Goal: Task Accomplishment & Management: Use online tool/utility

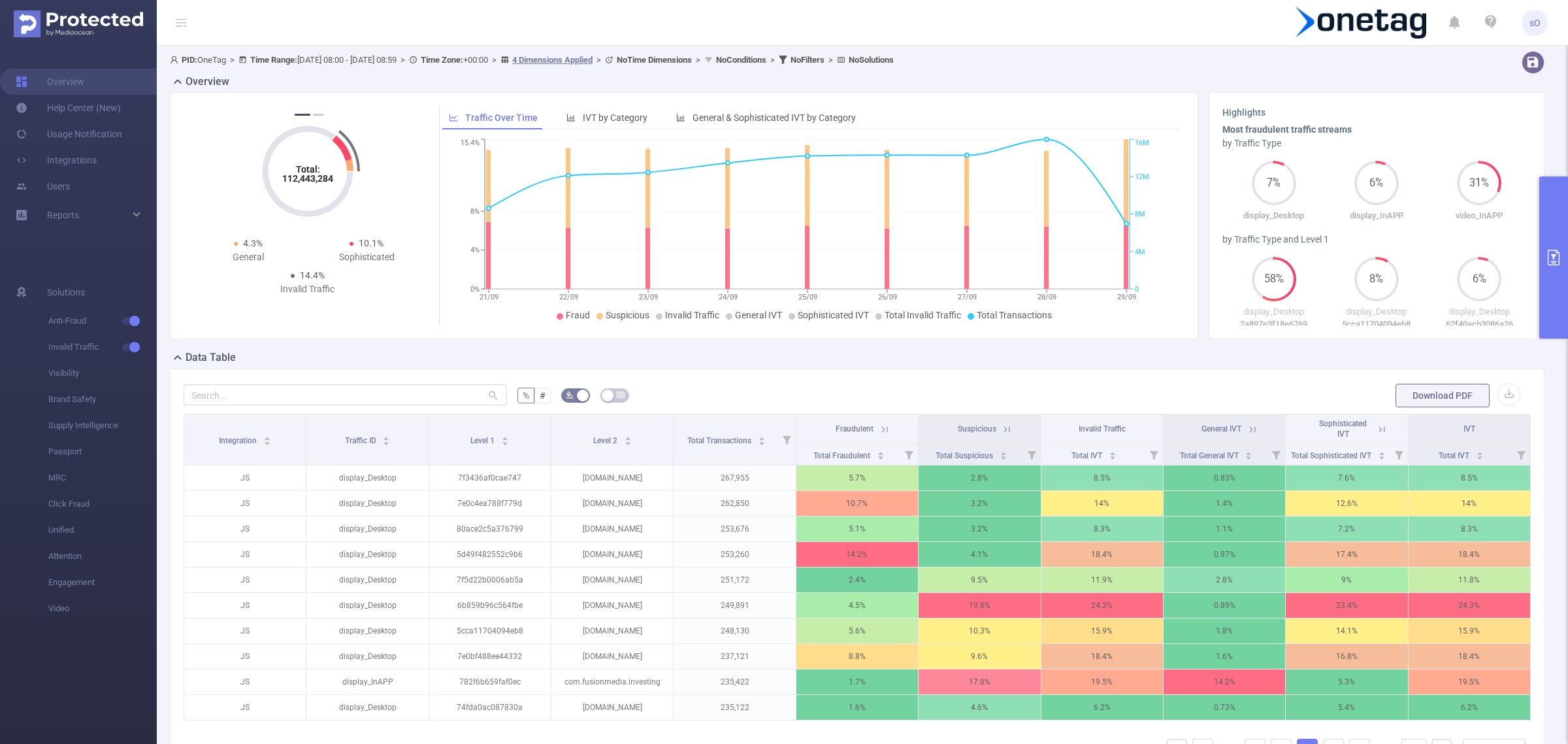
scroll to position [0, 1]
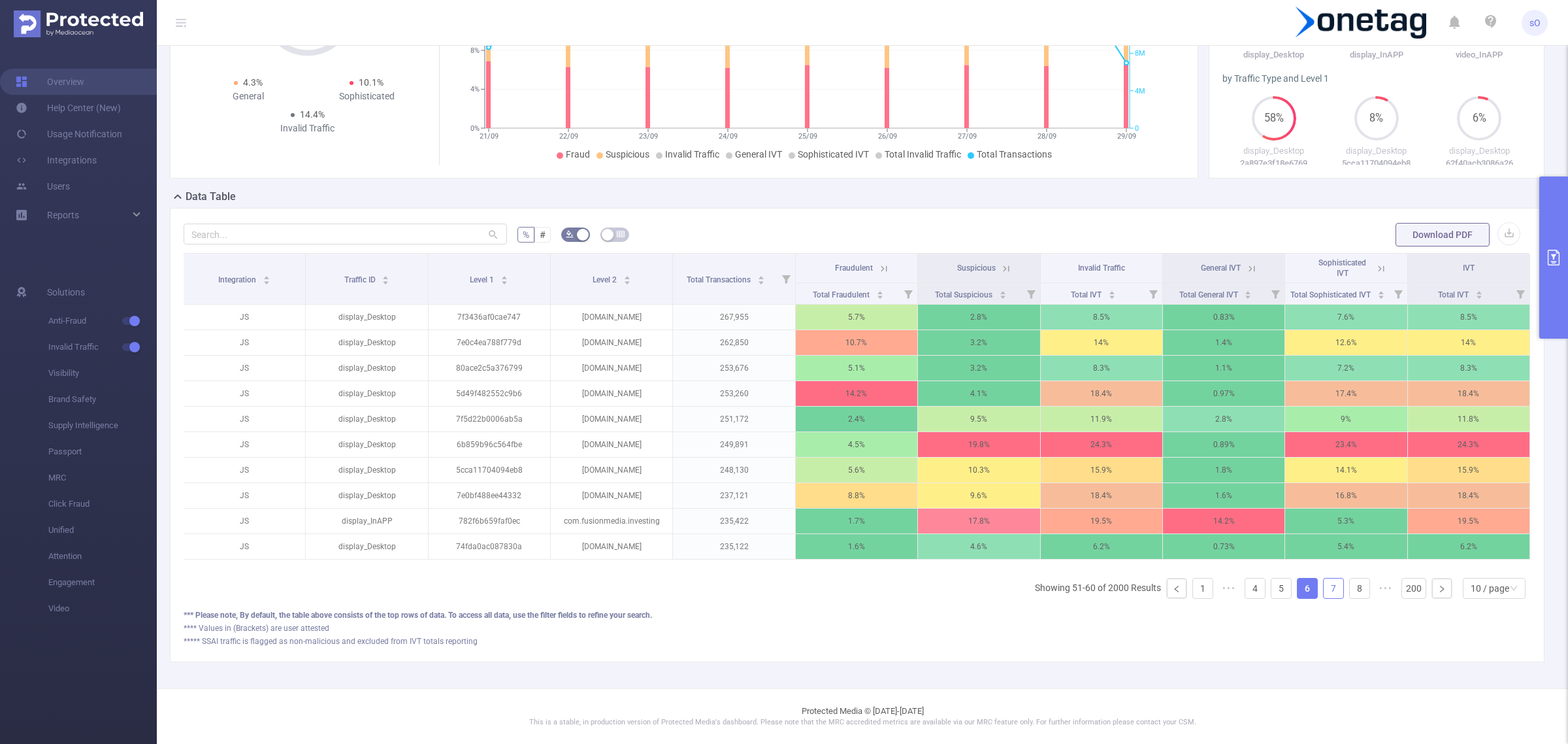
click at [1324, 595] on link "7" at bounding box center [1333, 588] width 20 height 20
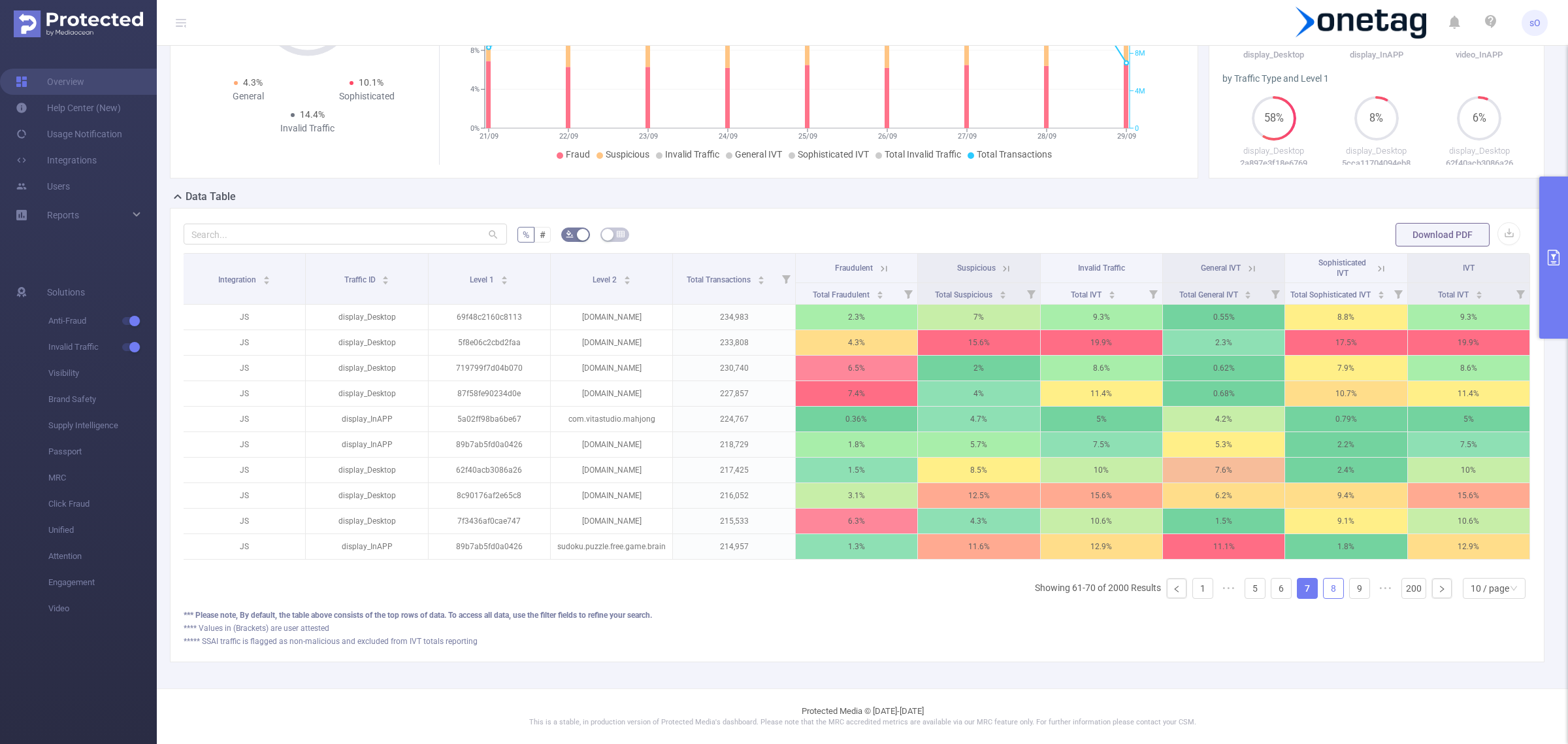
click at [1324, 598] on link "8" at bounding box center [1333, 588] width 20 height 20
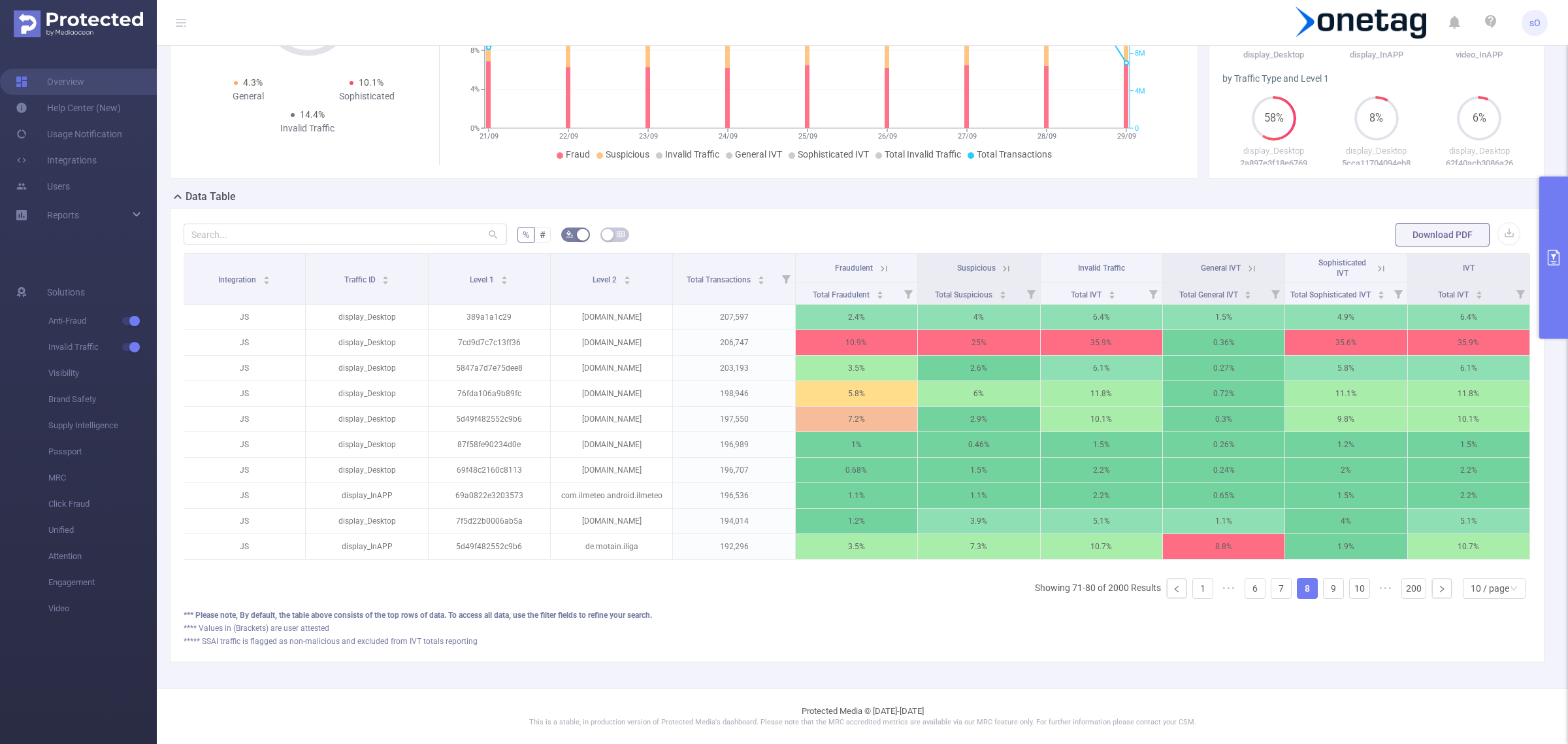
click at [1552, 250] on icon "primary" at bounding box center [1553, 257] width 12 height 16
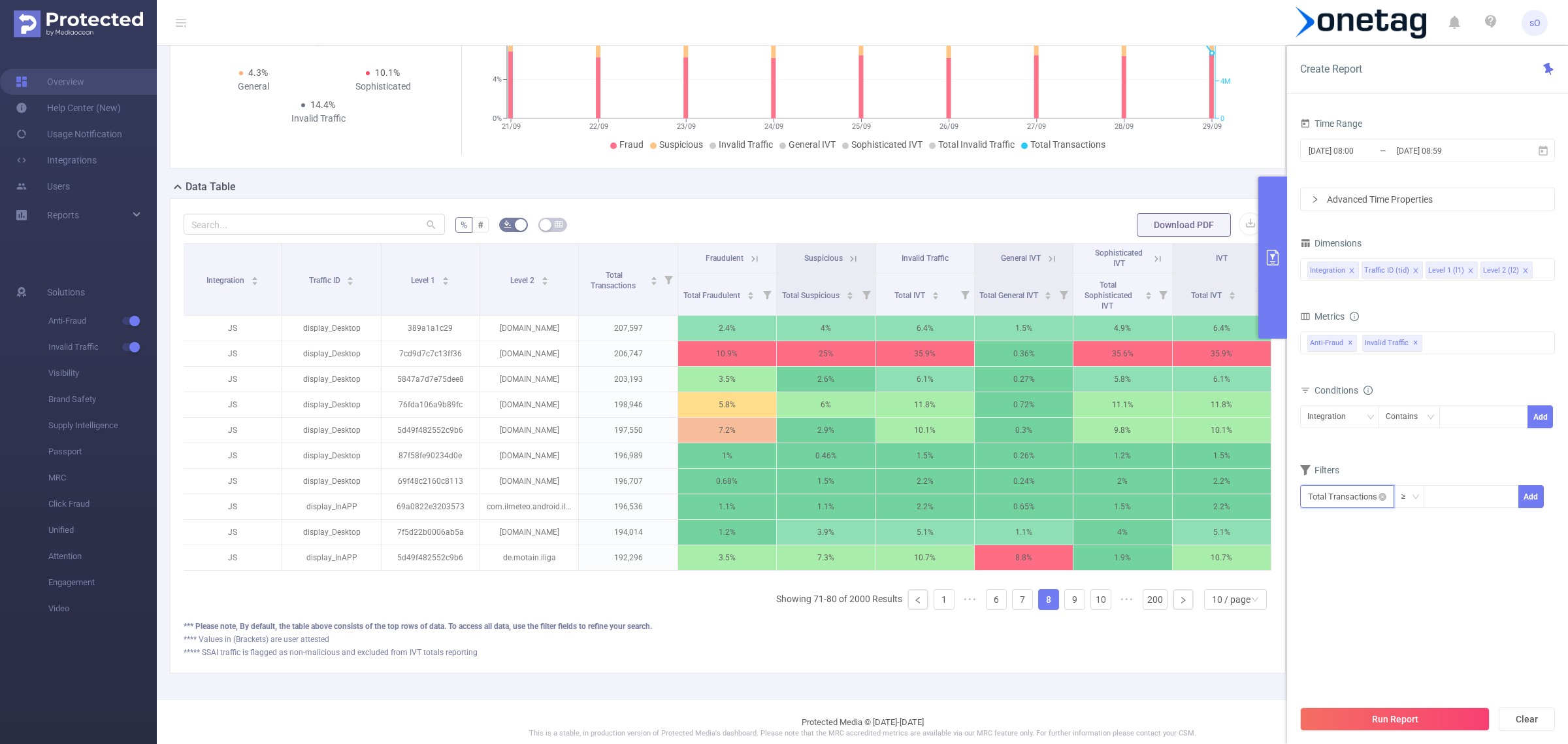
click at [1329, 502] on input "text" at bounding box center [1347, 496] width 94 height 23
click at [1337, 543] on li "Anti-Fraud" at bounding box center [1347, 545] width 94 height 21
click at [1413, 517] on li "Fraudulent" at bounding box center [1430, 524] width 78 height 21
click at [1498, 522] on li "Total Fraudulent" at bounding box center [1505, 524] width 94 height 21
click at [1420, 531] on div "0% 100%" at bounding box center [1391, 531] width 166 height 8
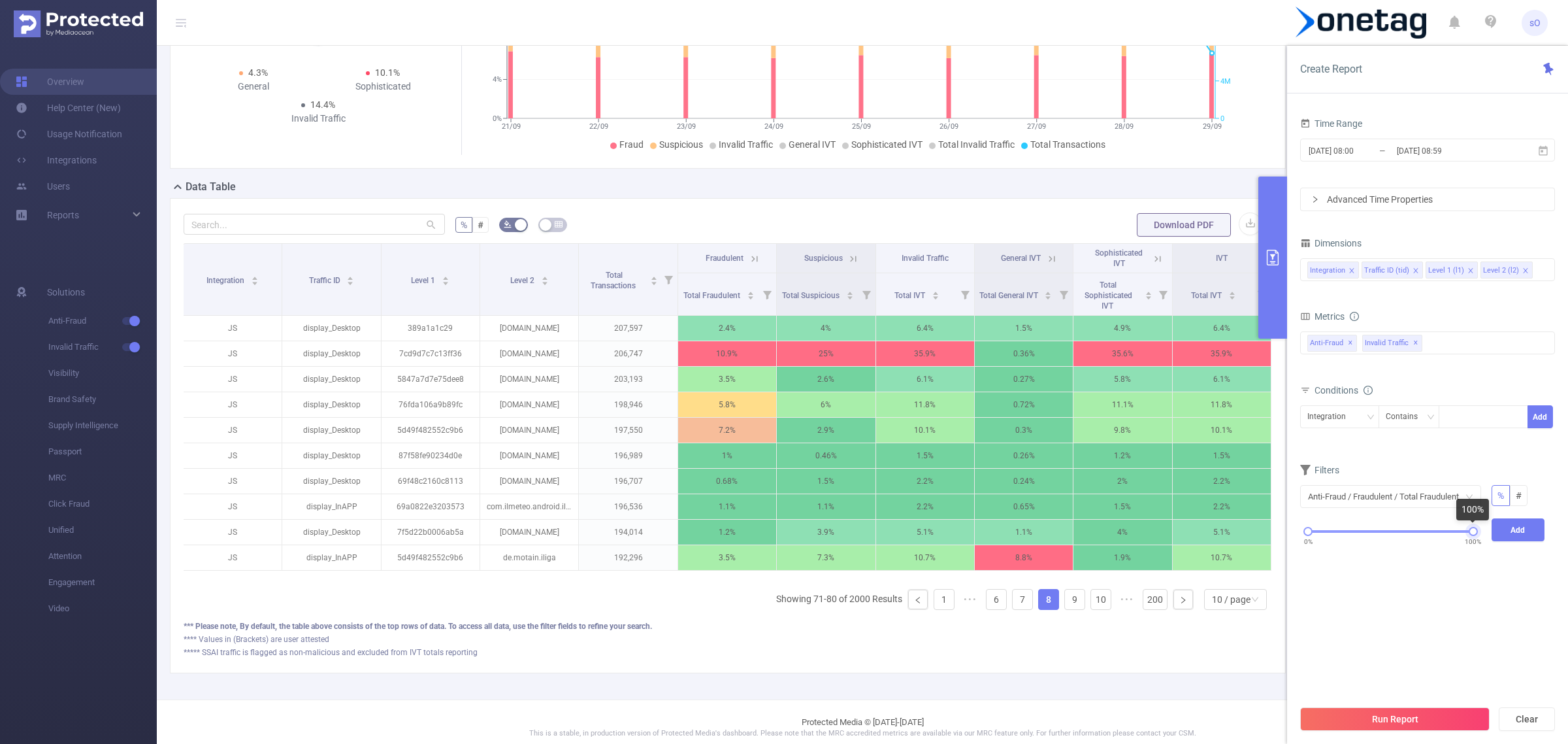
drag, startPoint x: 1420, startPoint y: 531, endPoint x: 1643, endPoint y: 537, distance: 223.1
click at [1567, 537] on html "sO Overview Help Center (New) Usage Notification Integrations Users Reports Sol…" at bounding box center [784, 372] width 1568 height 744
click at [1304, 537] on div "0% 100%" at bounding box center [1391, 536] width 192 height 36
drag, startPoint x: 1310, startPoint y: 535, endPoint x: 1421, endPoint y: 551, distance: 112.1
click at [1421, 551] on div "0% 100%" at bounding box center [1391, 536] width 192 height 36
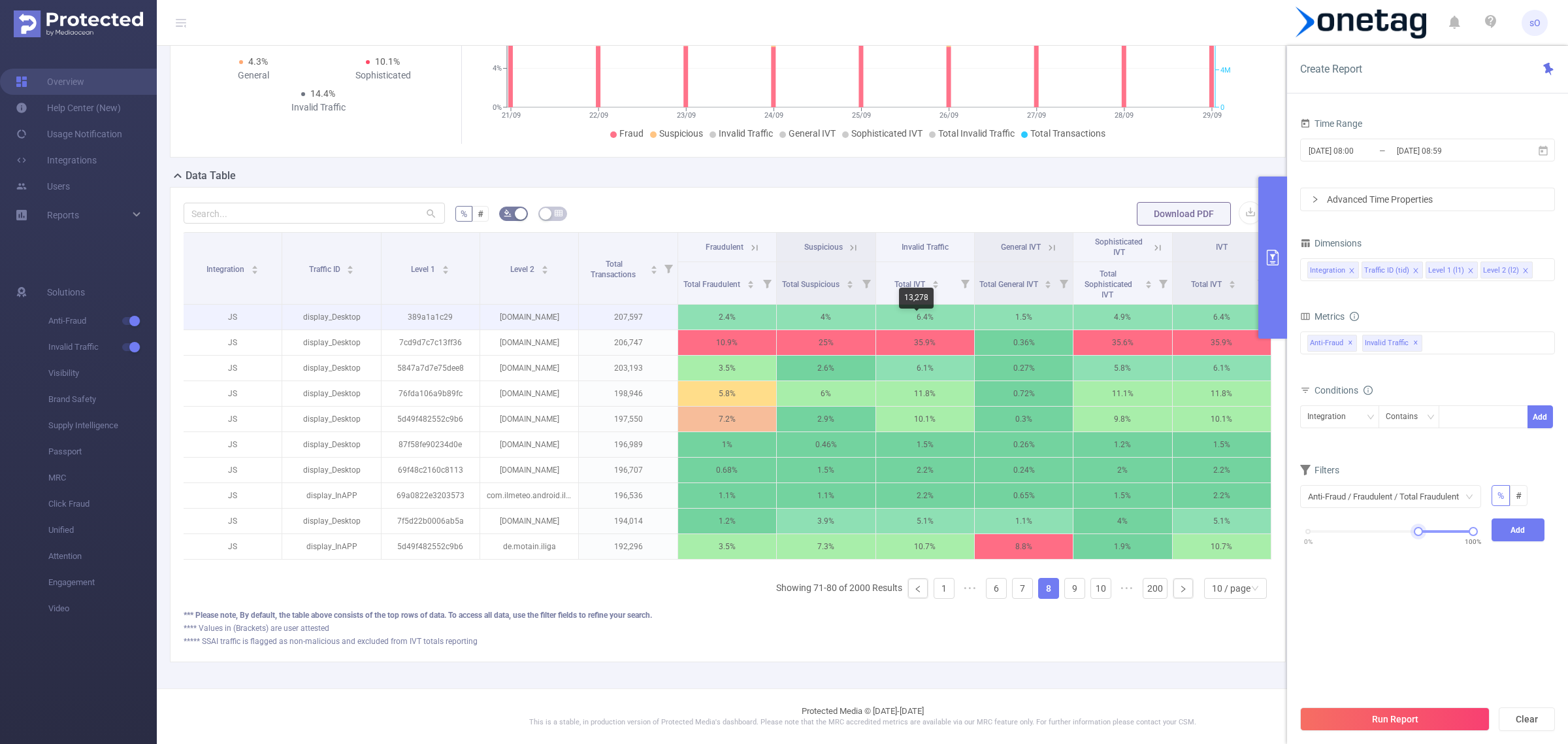
scroll to position [196, 0]
click at [1374, 714] on button "Run Report" at bounding box center [1394, 719] width 190 height 23
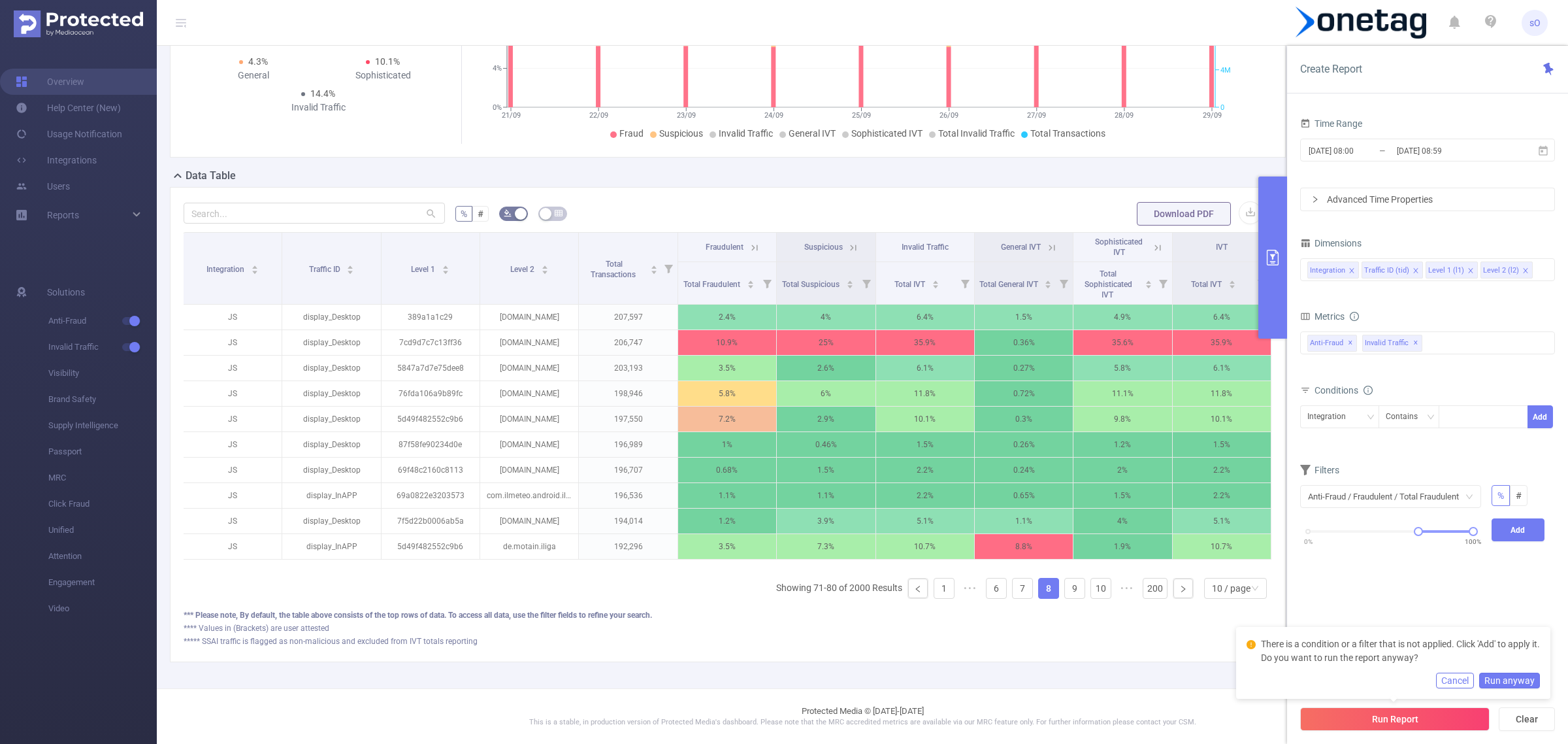
click at [1517, 681] on button "Run anyway" at bounding box center [1509, 680] width 61 height 16
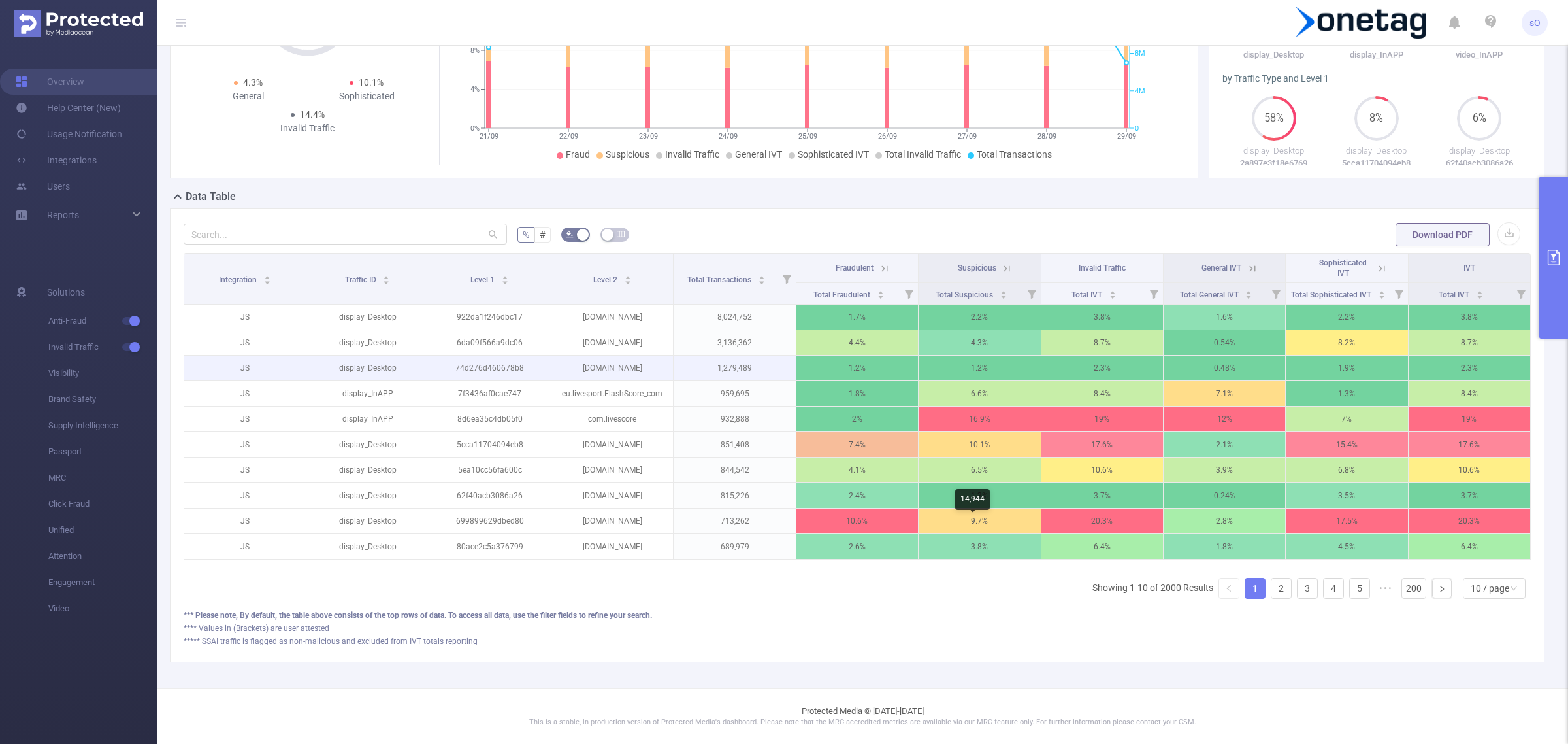
scroll to position [172, 0]
click at [1271, 582] on link "2" at bounding box center [1281, 588] width 20 height 20
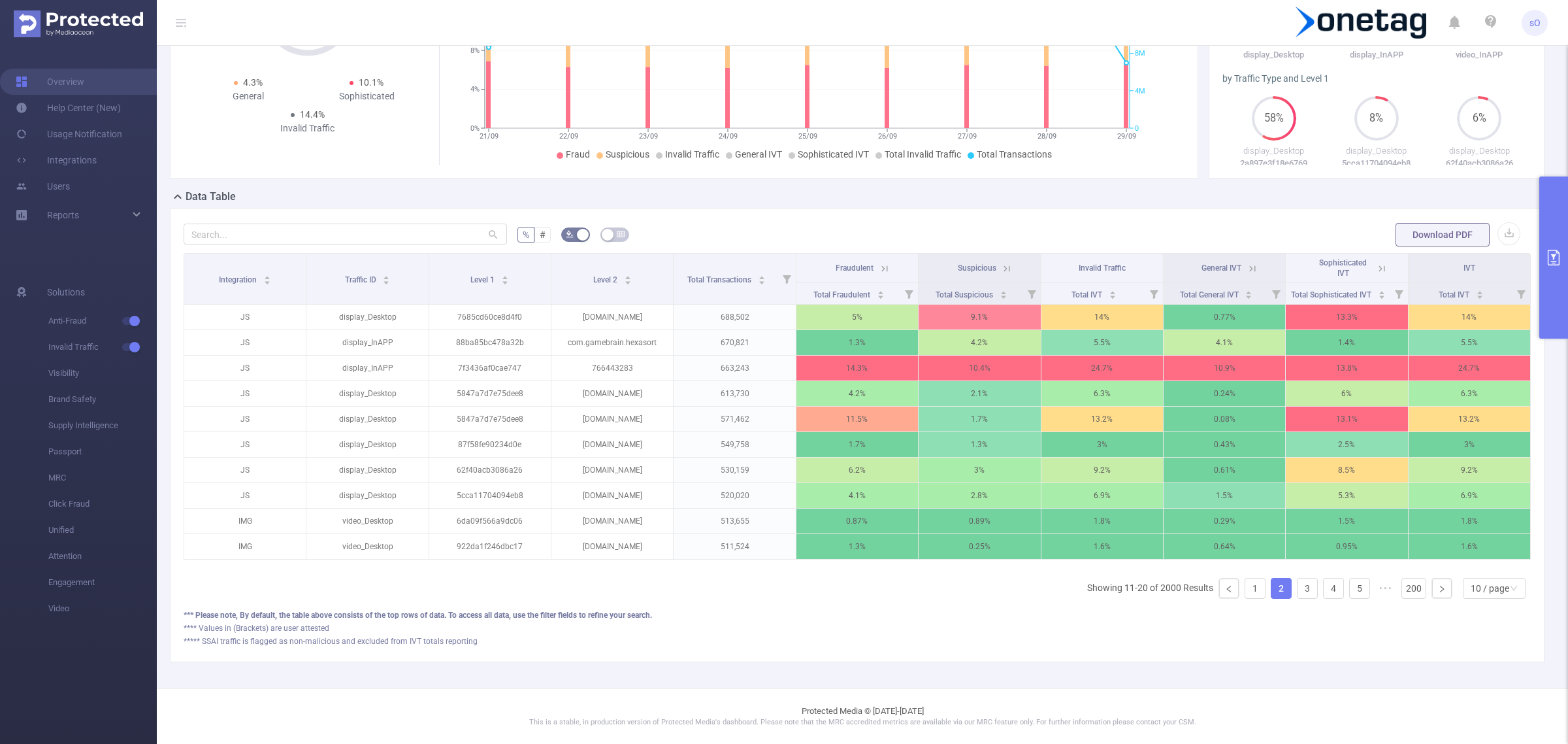
click at [1549, 268] on button "primary" at bounding box center [1554, 257] width 29 height 162
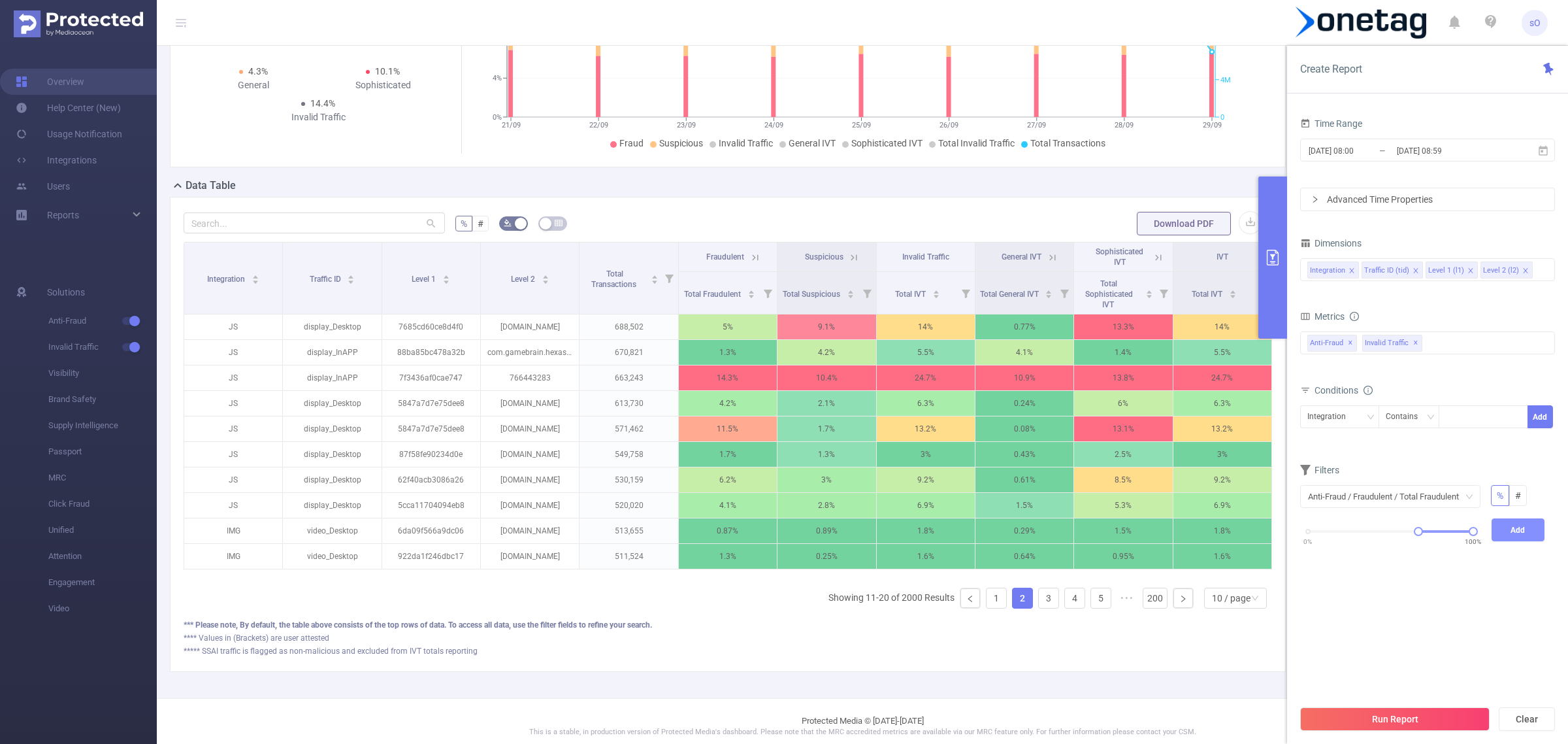
click at [1516, 521] on button "Add" at bounding box center [1518, 529] width 53 height 23
click at [1428, 720] on button "Run Report" at bounding box center [1394, 719] width 190 height 23
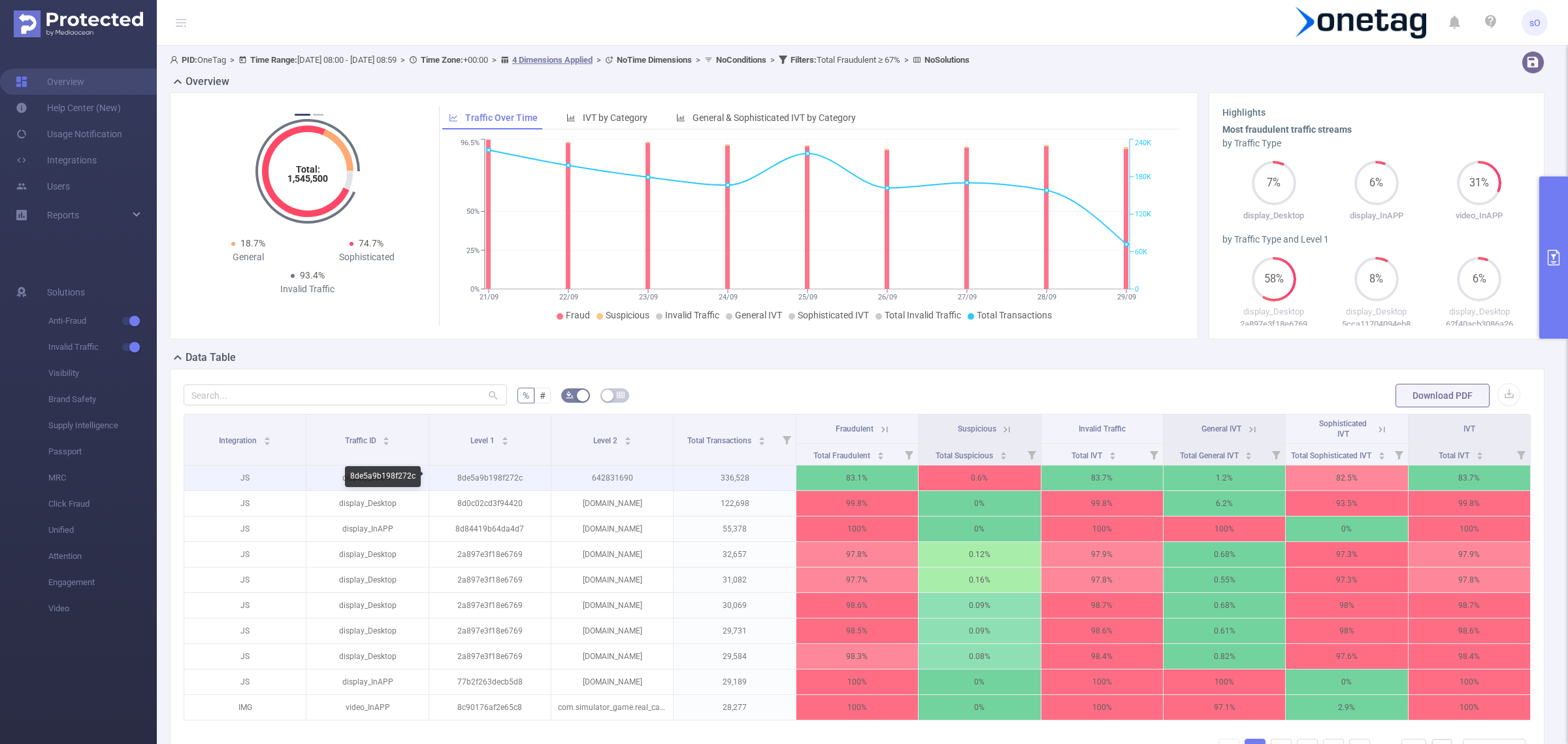
click at [503, 476] on p "8de5a9b198f272c" at bounding box center [490, 478] width 122 height 25
copy p "8de5a9b198f272c"
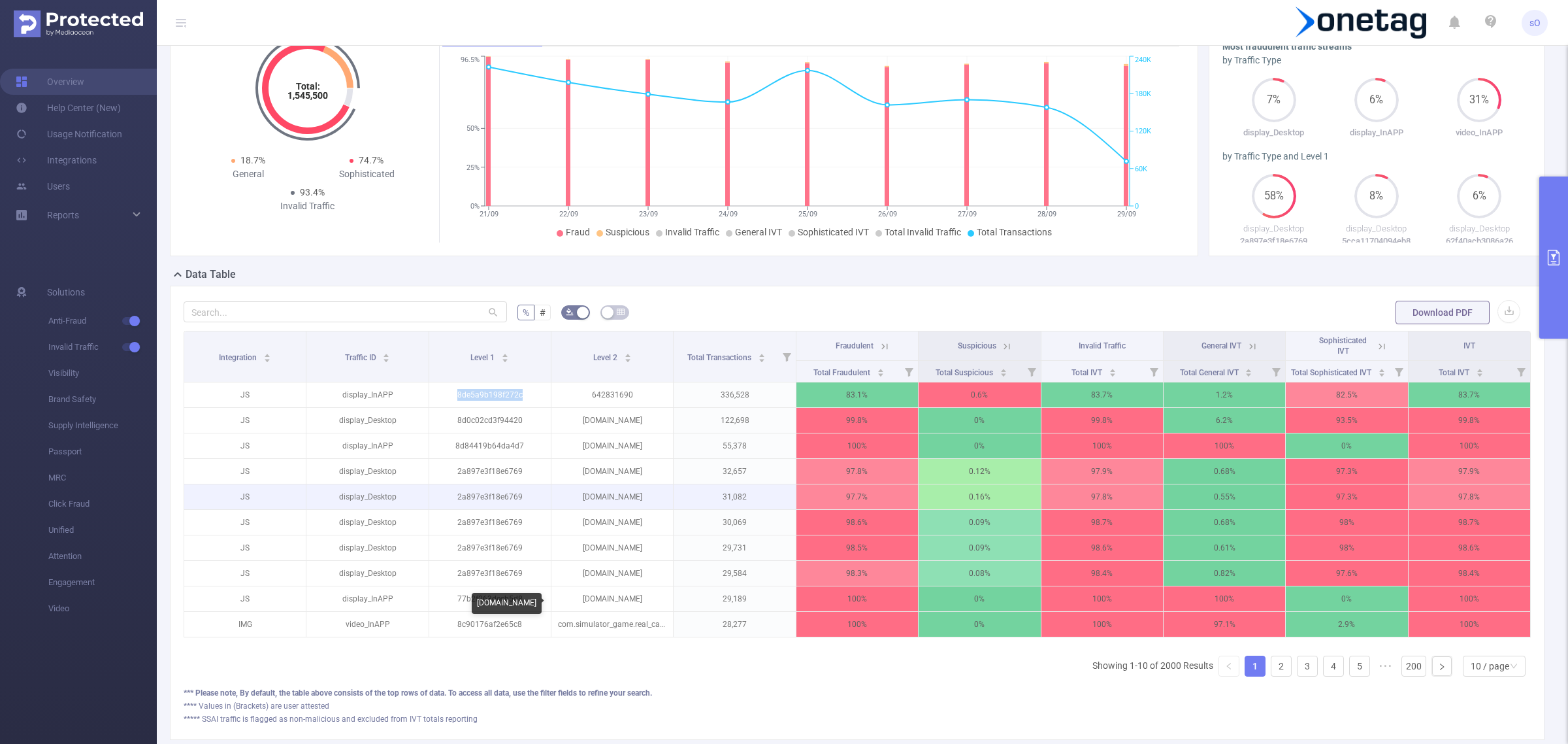
scroll to position [84, 0]
click at [1550, 235] on button "primary" at bounding box center [1554, 257] width 29 height 162
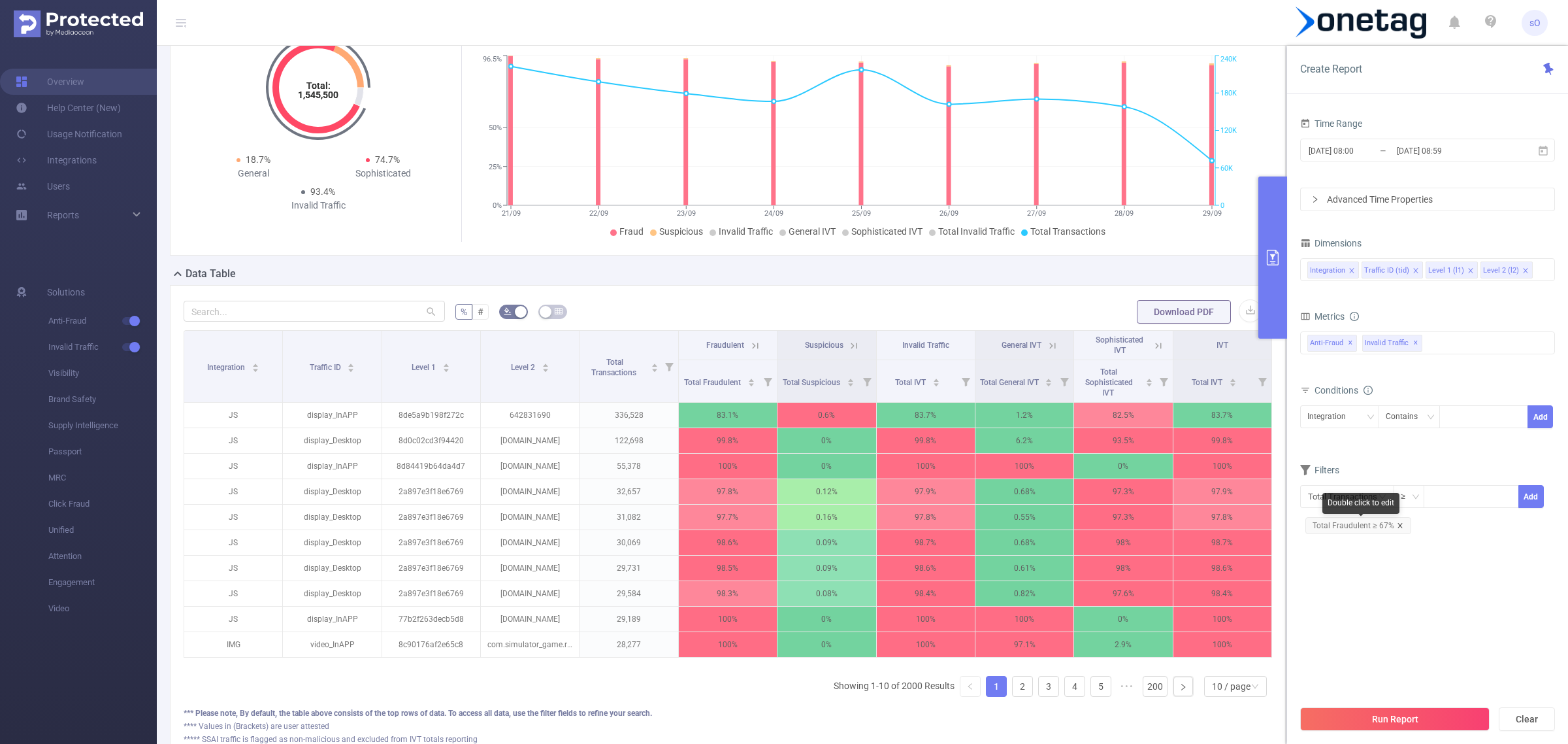
click at [1400, 524] on icon "icon: close" at bounding box center [1400, 526] width 7 height 7
click at [1524, 273] on icon "icon: close" at bounding box center [1526, 271] width 7 height 7
click at [1376, 724] on button "Run Report" at bounding box center [1394, 719] width 190 height 23
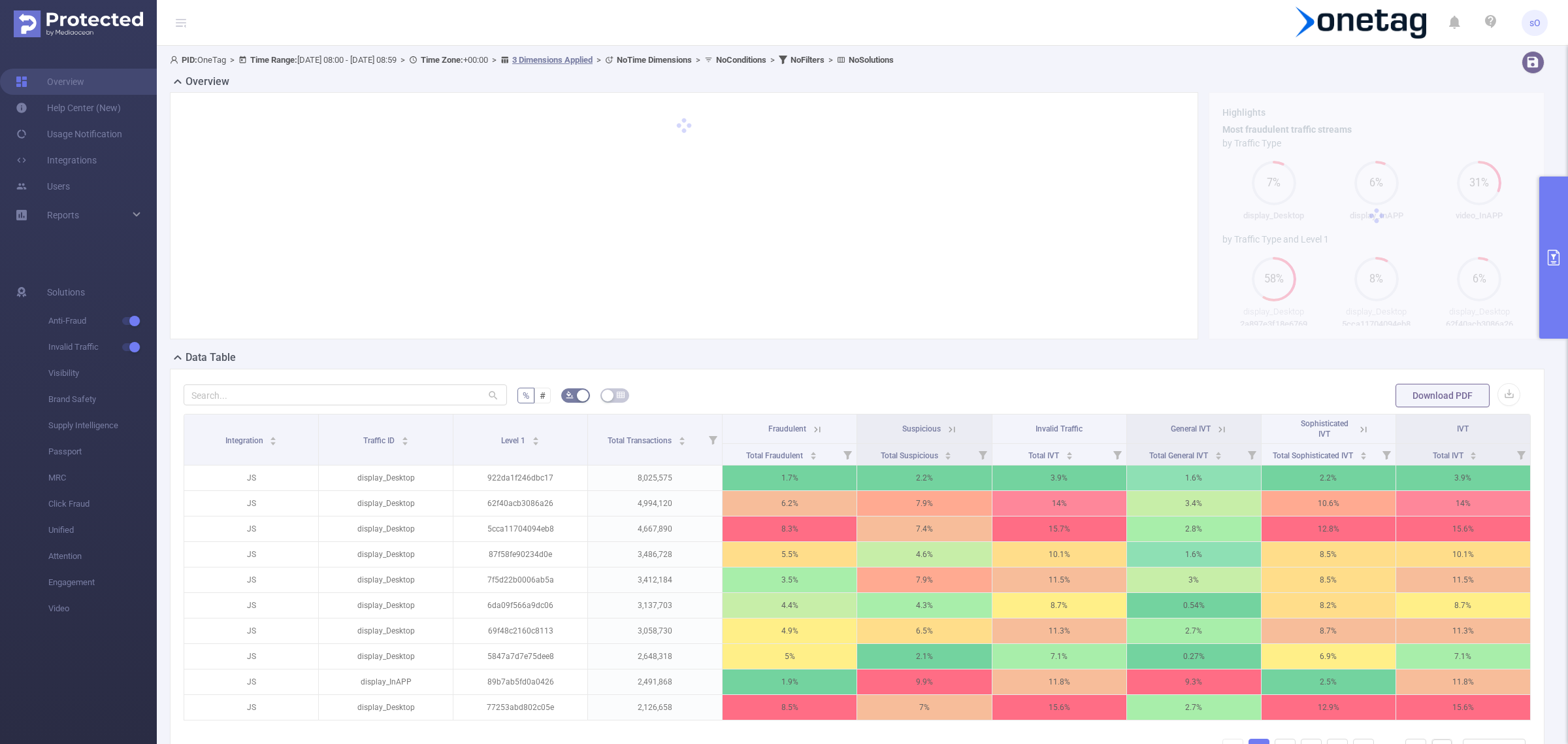
click at [1552, 259] on icon "primary" at bounding box center [1554, 257] width 16 height 16
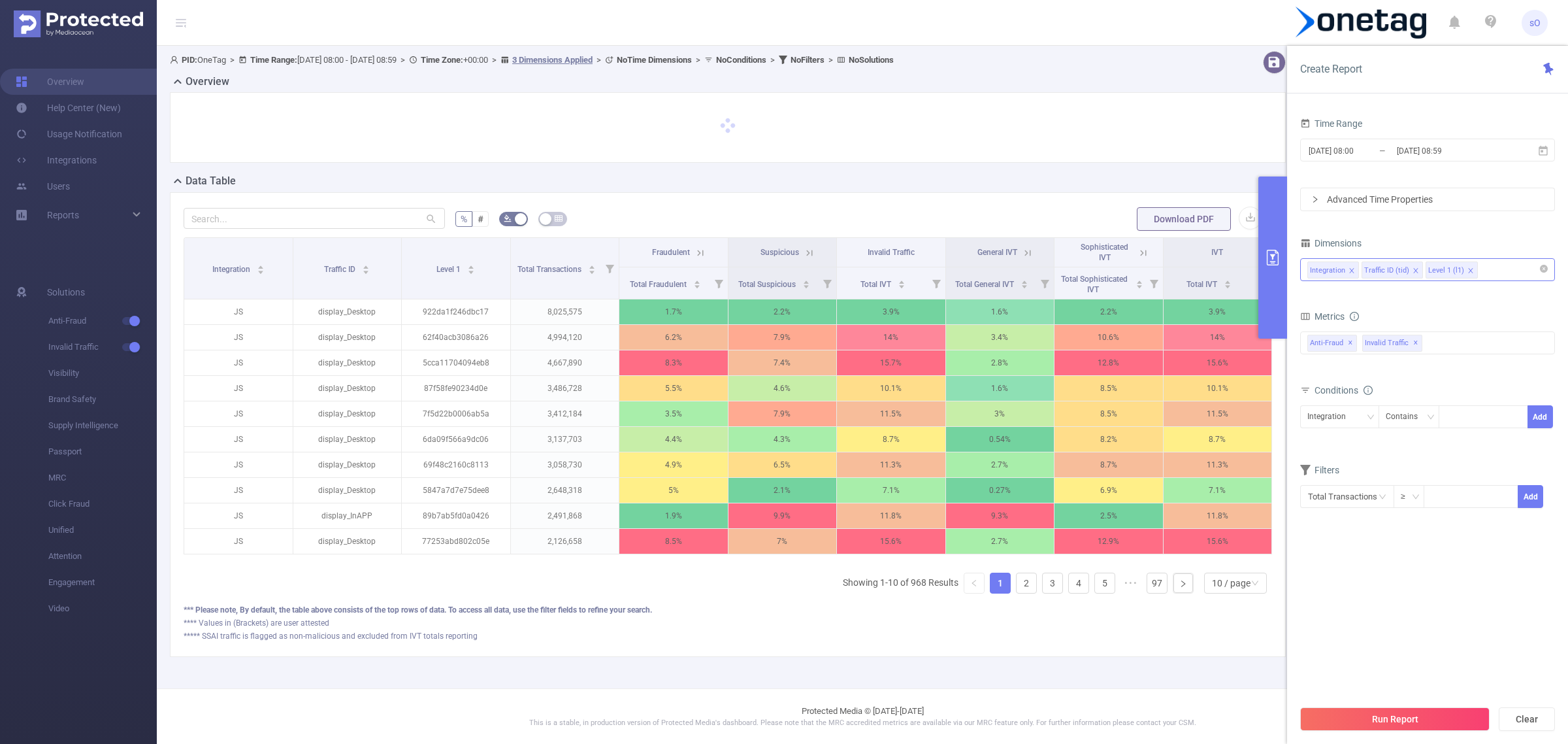
click at [1350, 272] on icon "icon: close" at bounding box center [1351, 270] width 5 height 5
click at [1361, 272] on icon "icon: close" at bounding box center [1361, 270] width 5 height 5
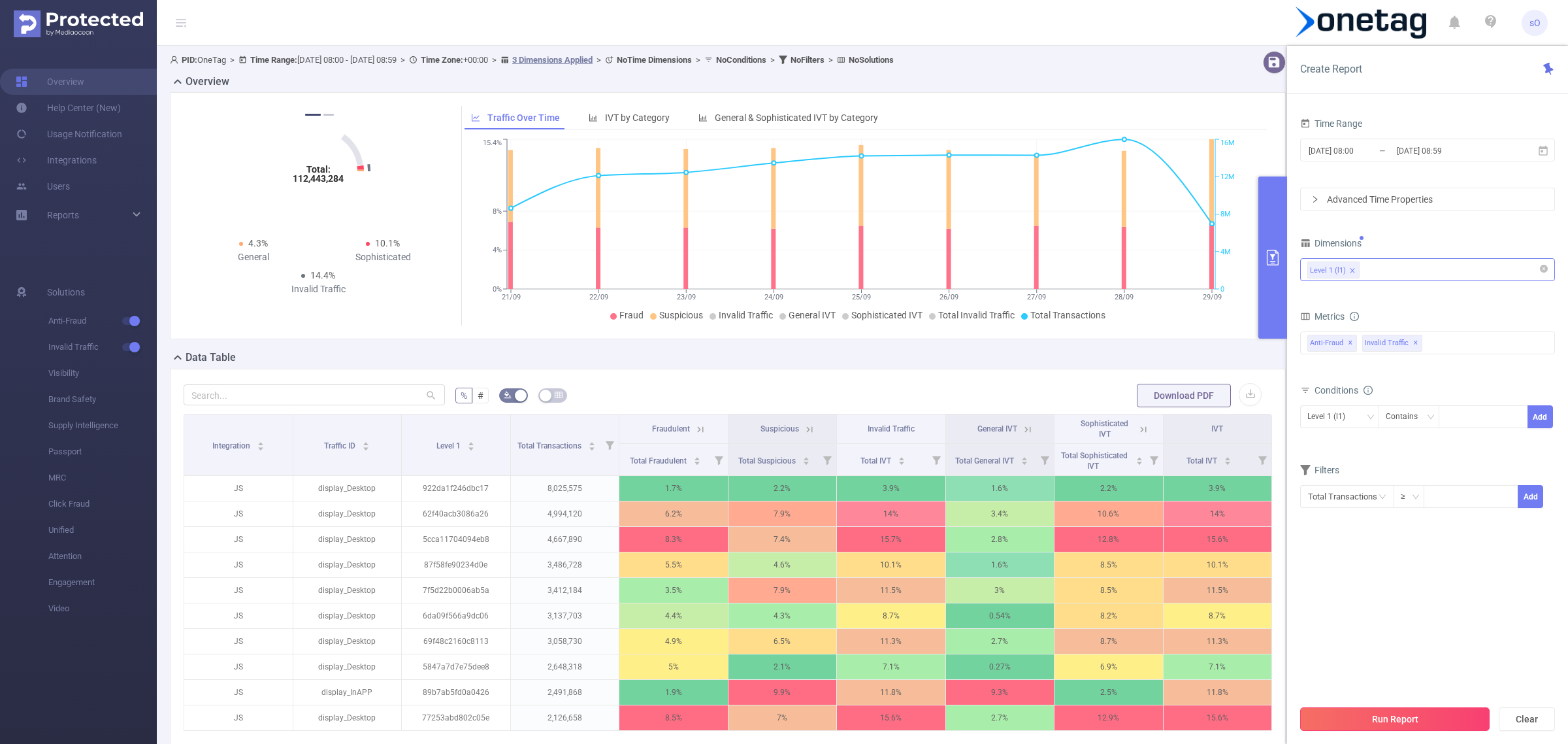
click at [1439, 722] on button "Run Report" at bounding box center [1394, 719] width 190 height 23
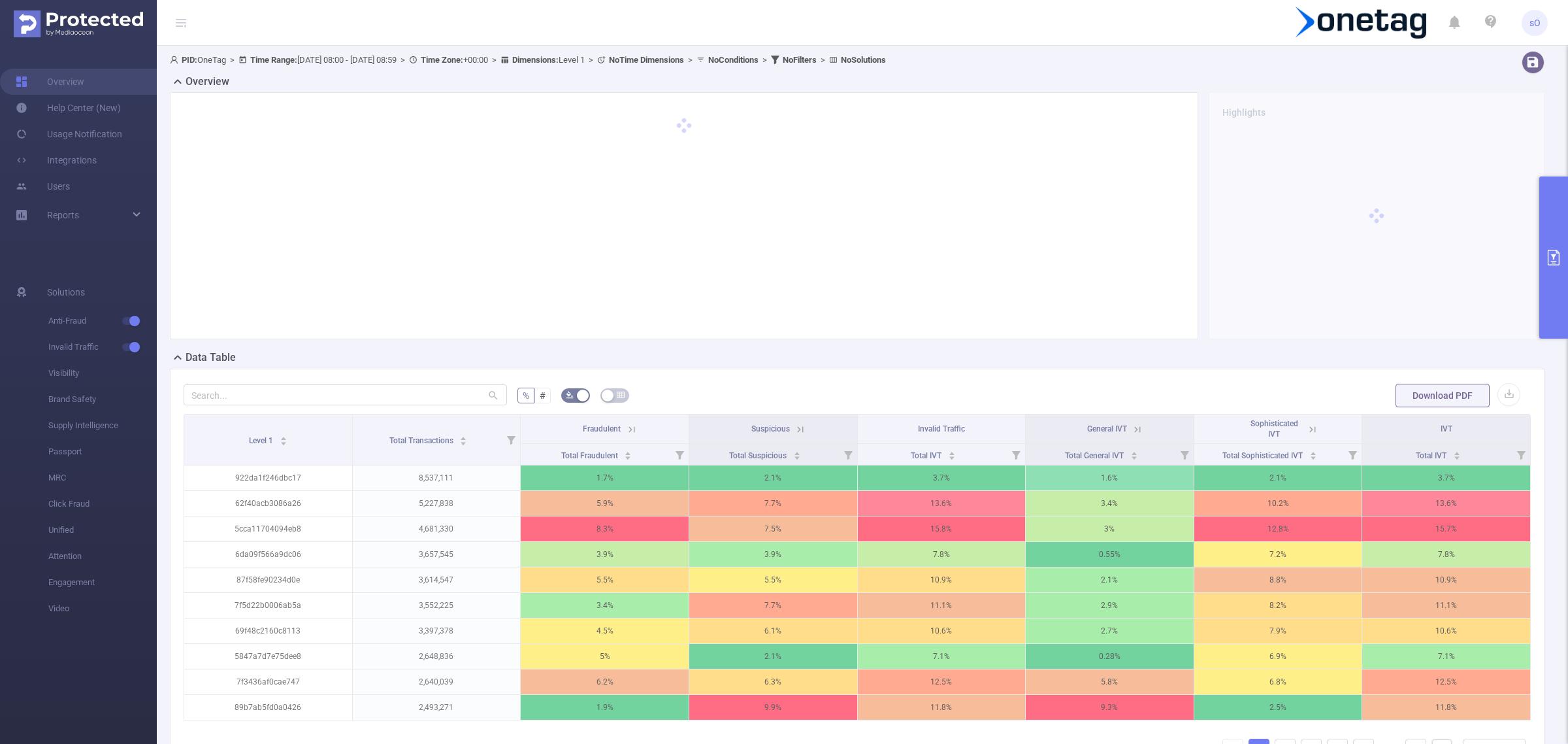
click at [1565, 266] on button "primary" at bounding box center [1554, 257] width 29 height 162
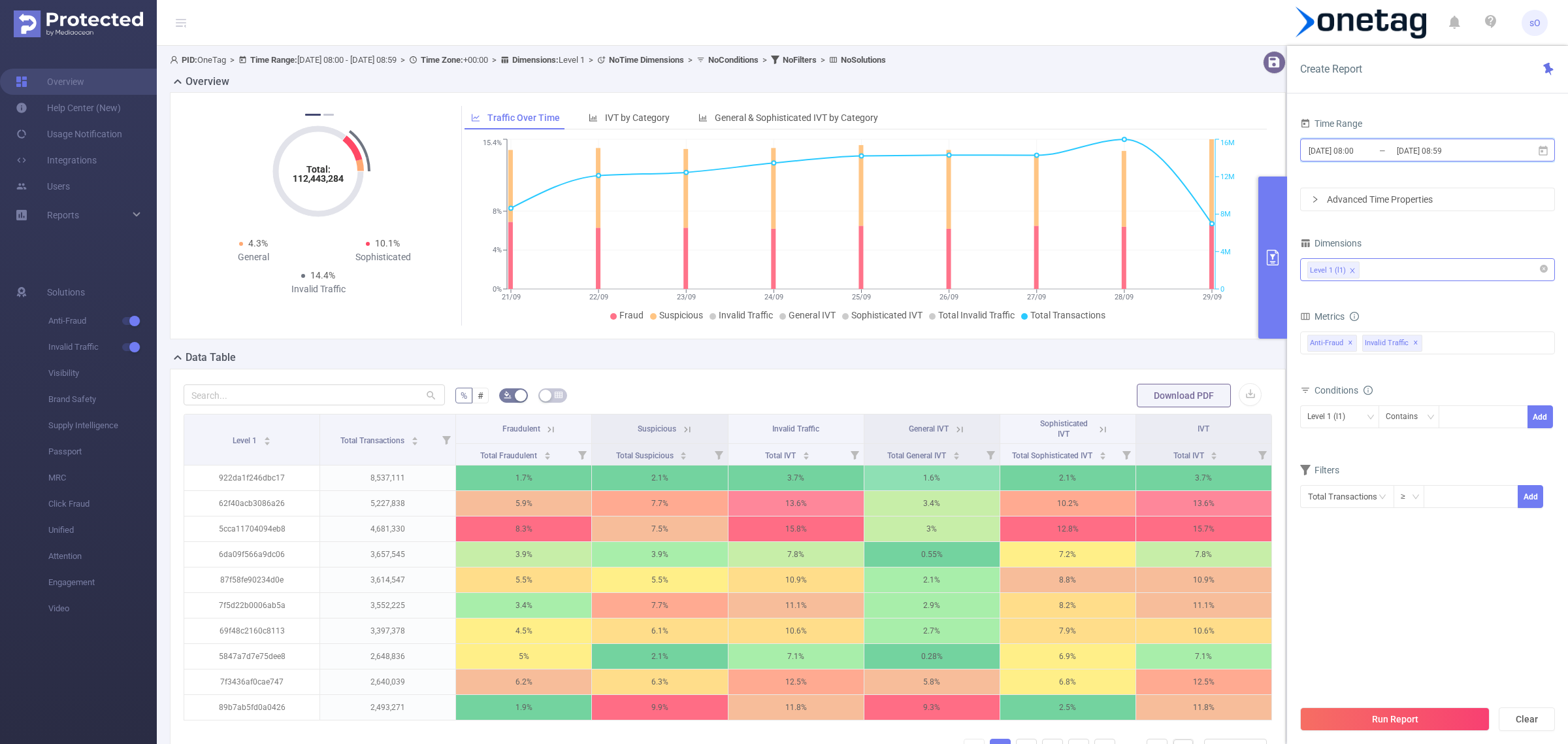
click at [1444, 160] on span "[DATE] 08:00 _ [DATE] 08:59" at bounding box center [1427, 149] width 254 height 23
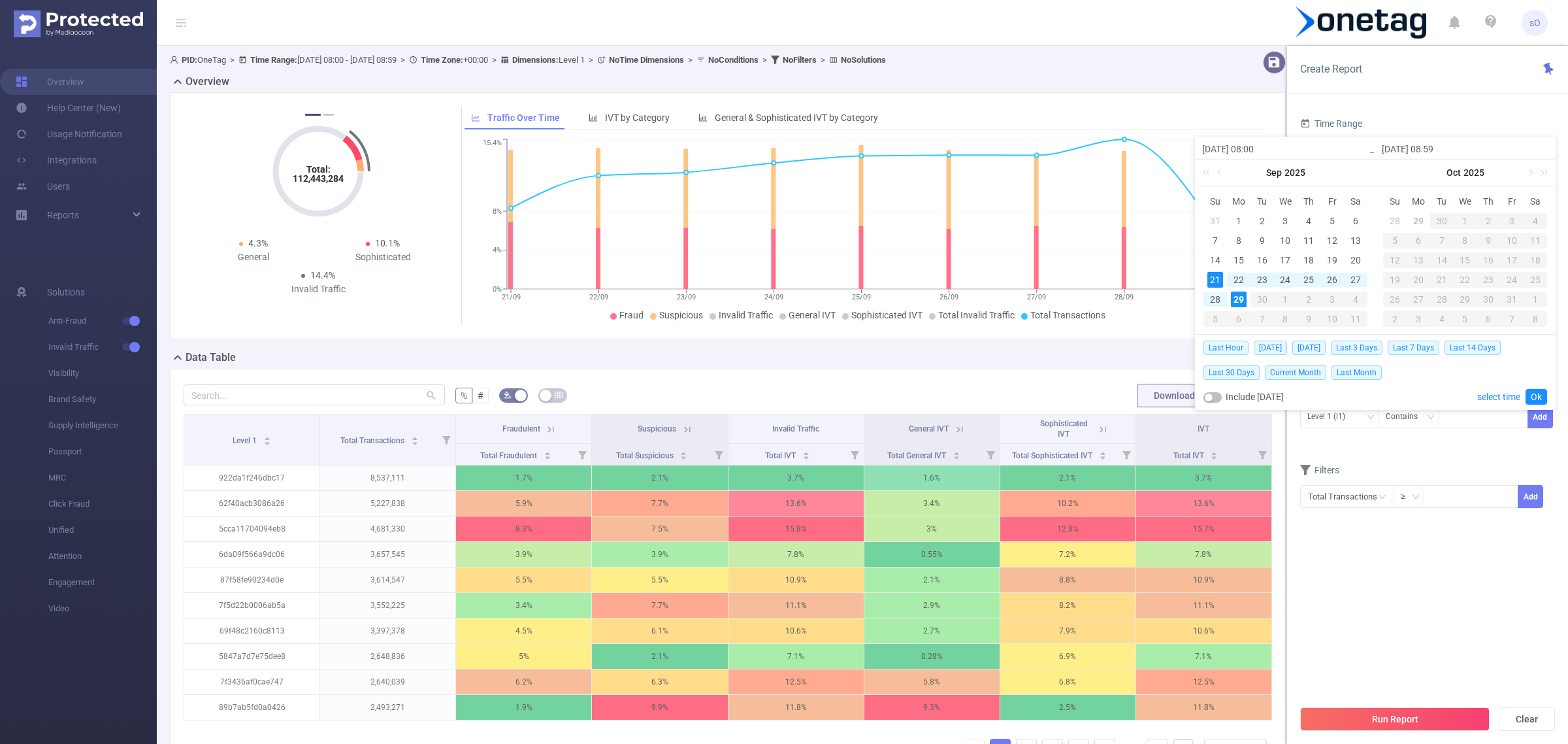
click at [1283, 281] on div "24" at bounding box center [1285, 279] width 16 height 16
click at [1242, 301] on div "29" at bounding box center [1238, 299] width 16 height 16
type input "[DATE] 08:00"
click at [1537, 399] on link "Ok" at bounding box center [1537, 396] width 22 height 16
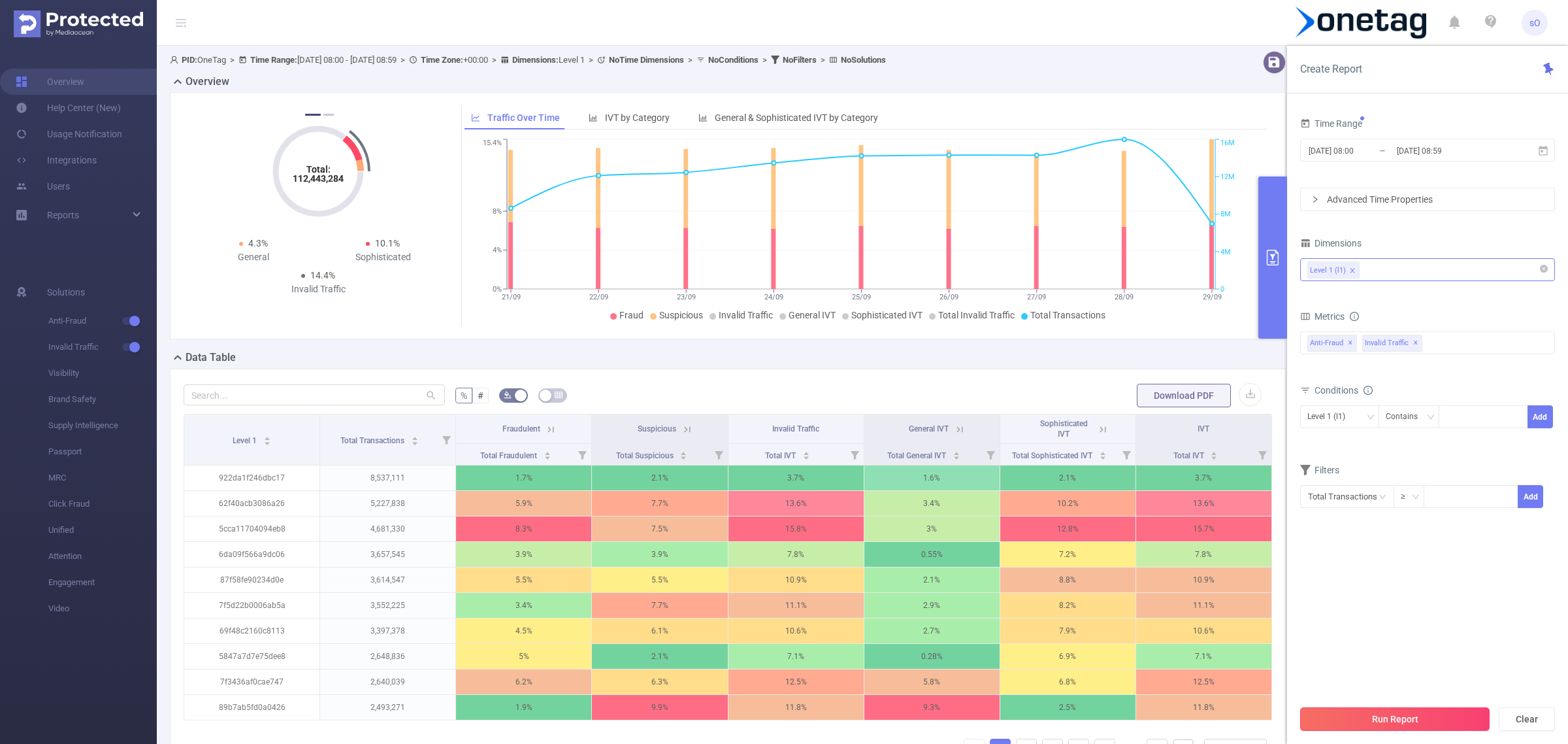
click at [1394, 730] on button "Run Report" at bounding box center [1394, 719] width 190 height 23
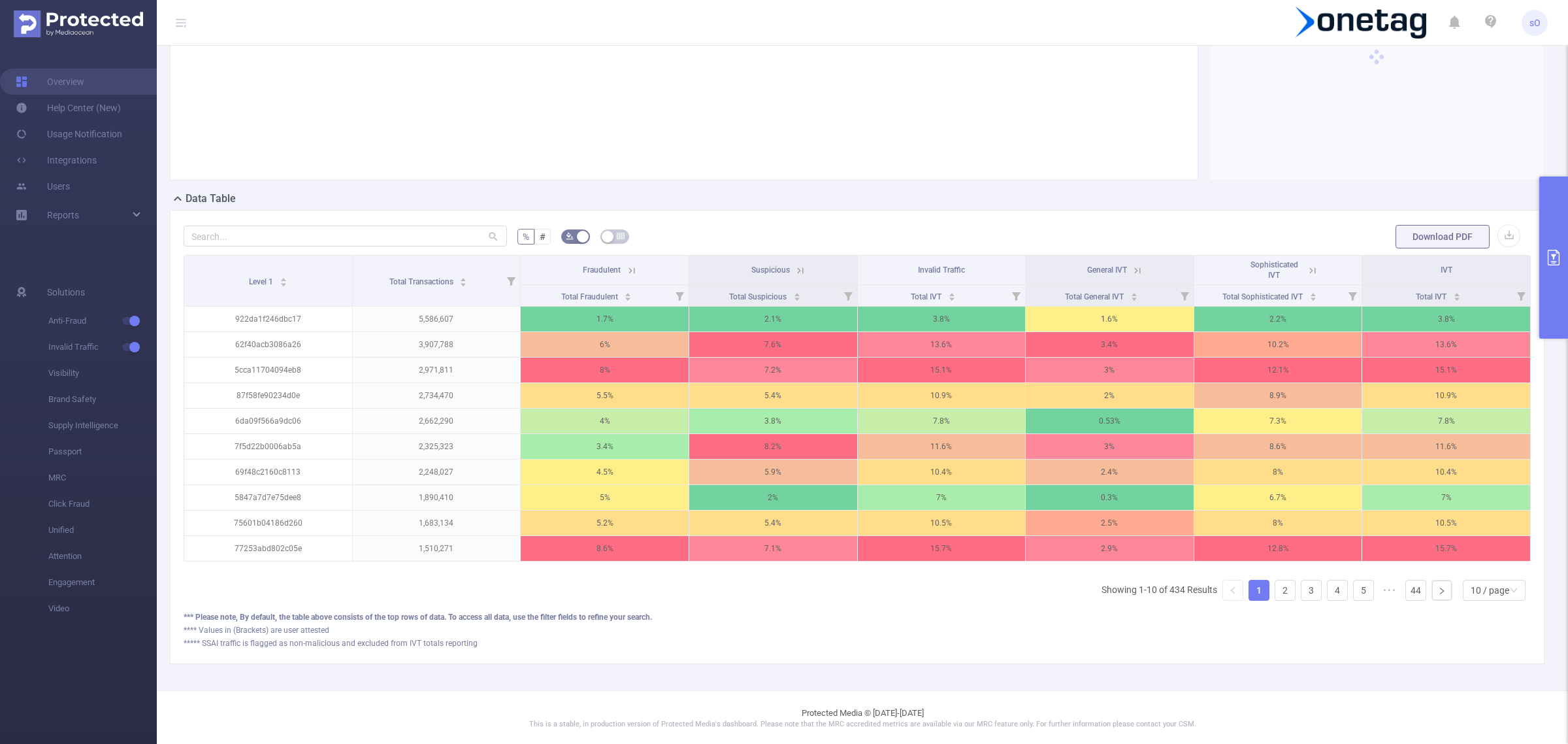
scroll to position [160, 0]
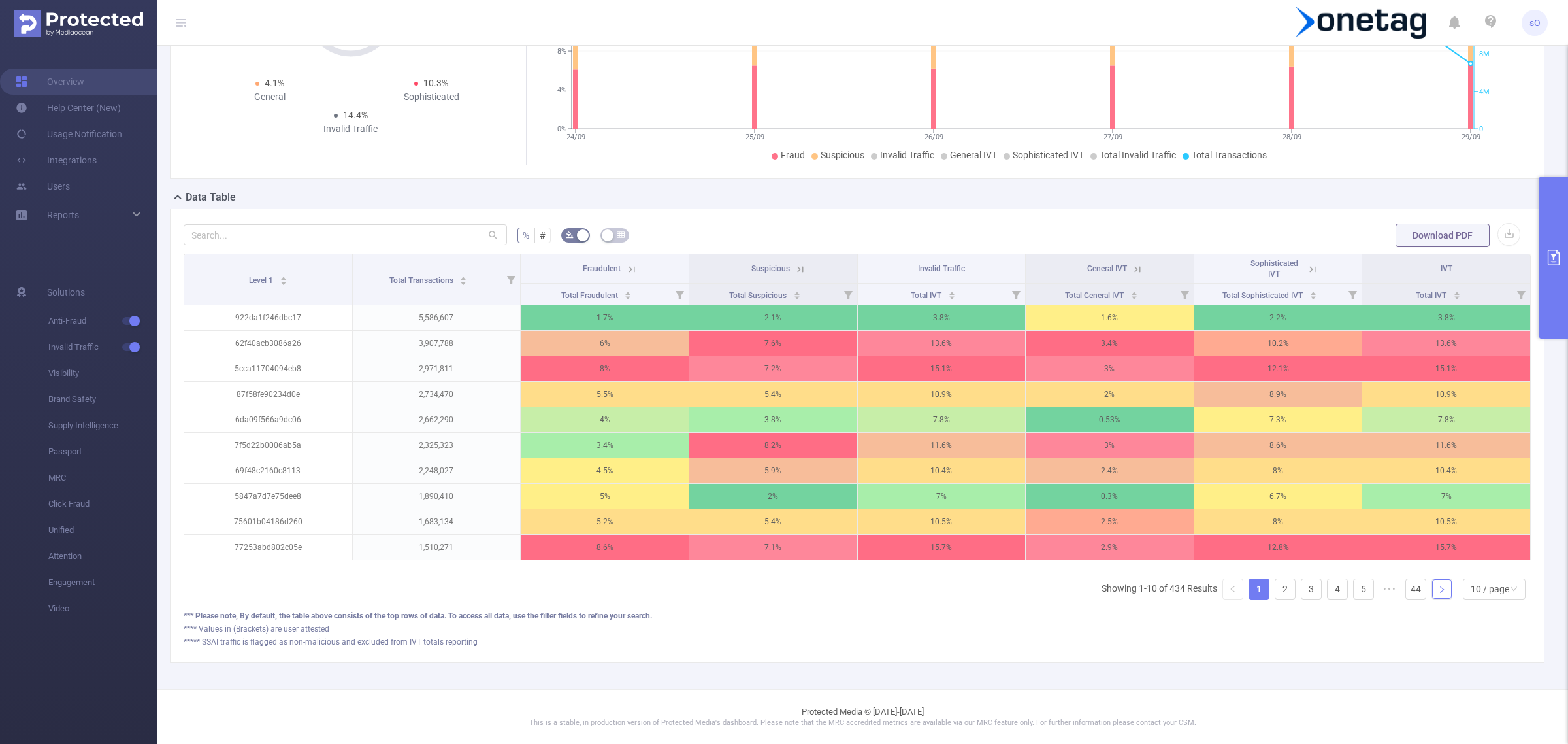
click at [1432, 599] on link at bounding box center [1441, 589] width 20 height 20
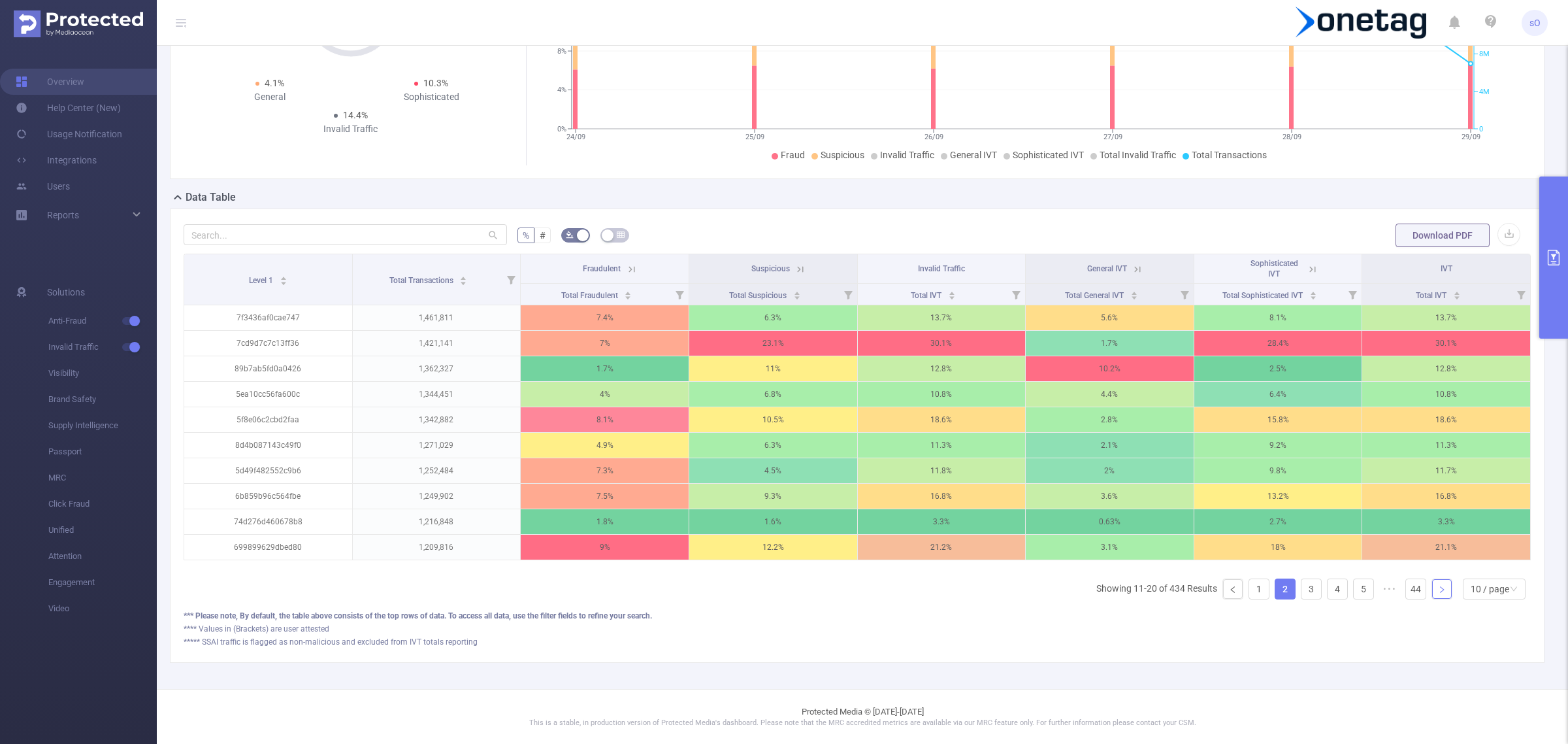
click at [1432, 599] on link at bounding box center [1441, 589] width 20 height 20
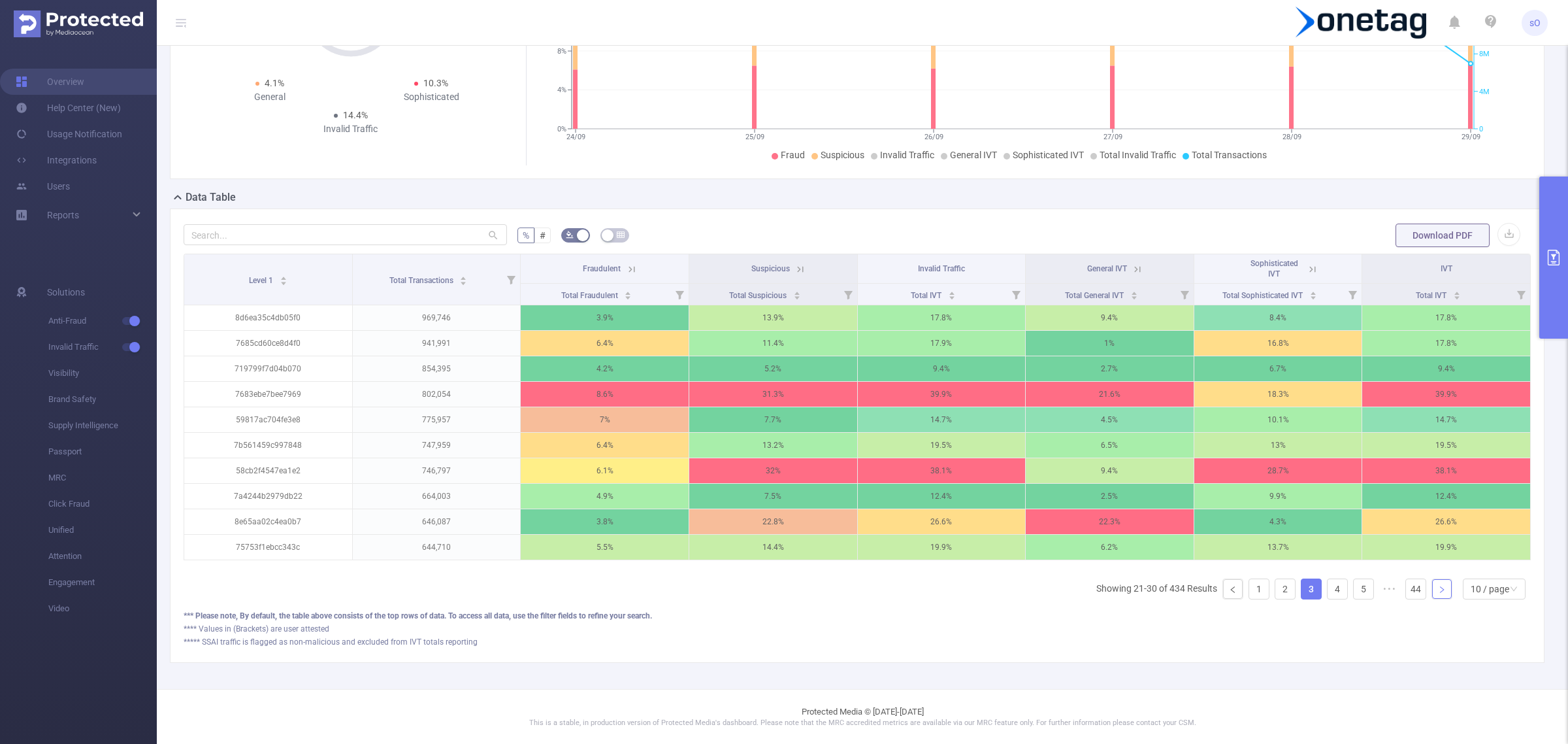
click at [1432, 599] on link at bounding box center [1441, 589] width 20 height 20
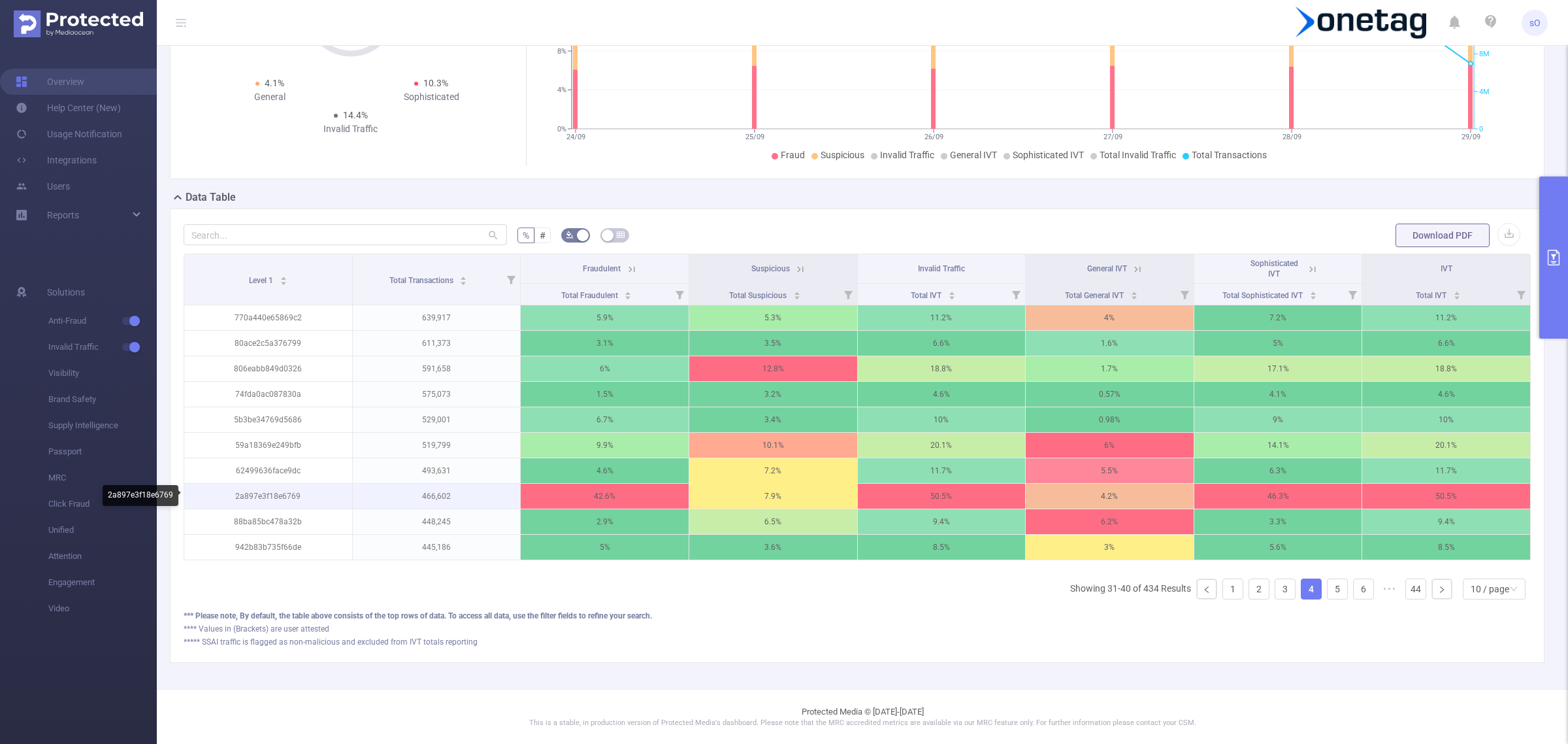
click at [263, 498] on p "2a897e3f18e6769" at bounding box center [267, 496] width 168 height 25
copy p "2a897e3f18e6769"
click at [1435, 599] on link at bounding box center [1441, 589] width 20 height 20
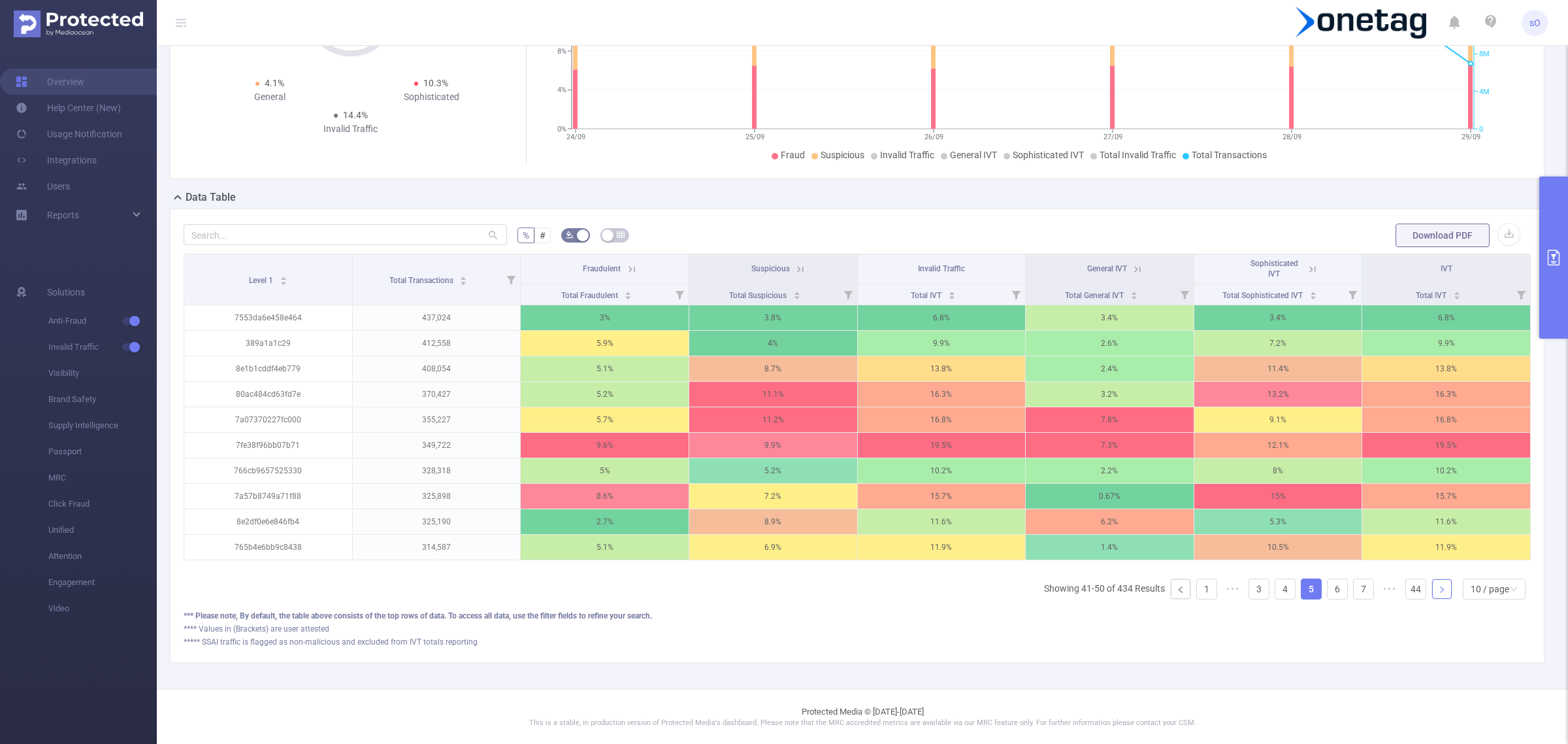
click at [1435, 599] on link at bounding box center [1441, 589] width 20 height 20
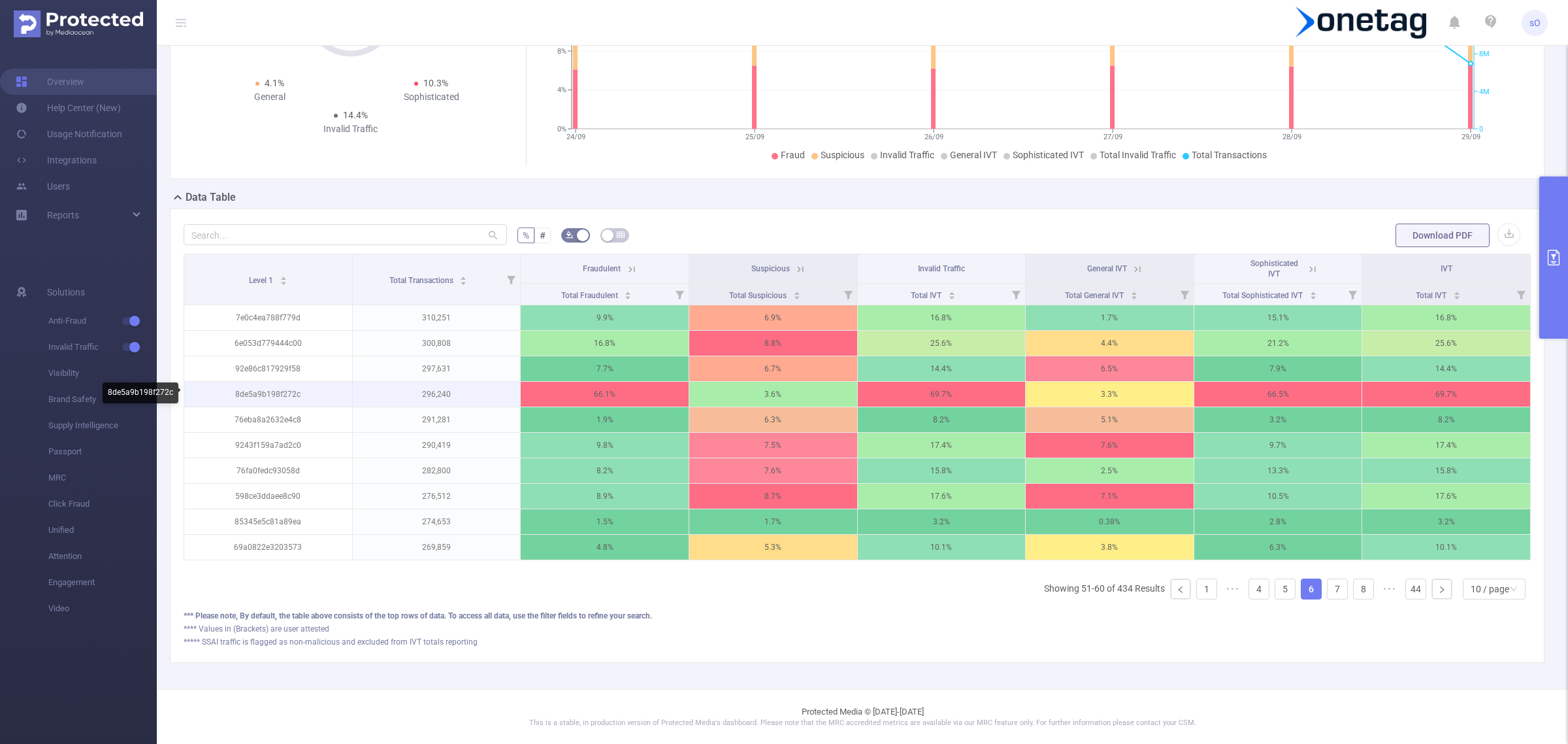
click at [263, 391] on p "8de5a9b198f272c" at bounding box center [267, 394] width 168 height 25
copy p "8de5a9b198f272c"
click at [1328, 599] on link "7" at bounding box center [1337, 589] width 20 height 20
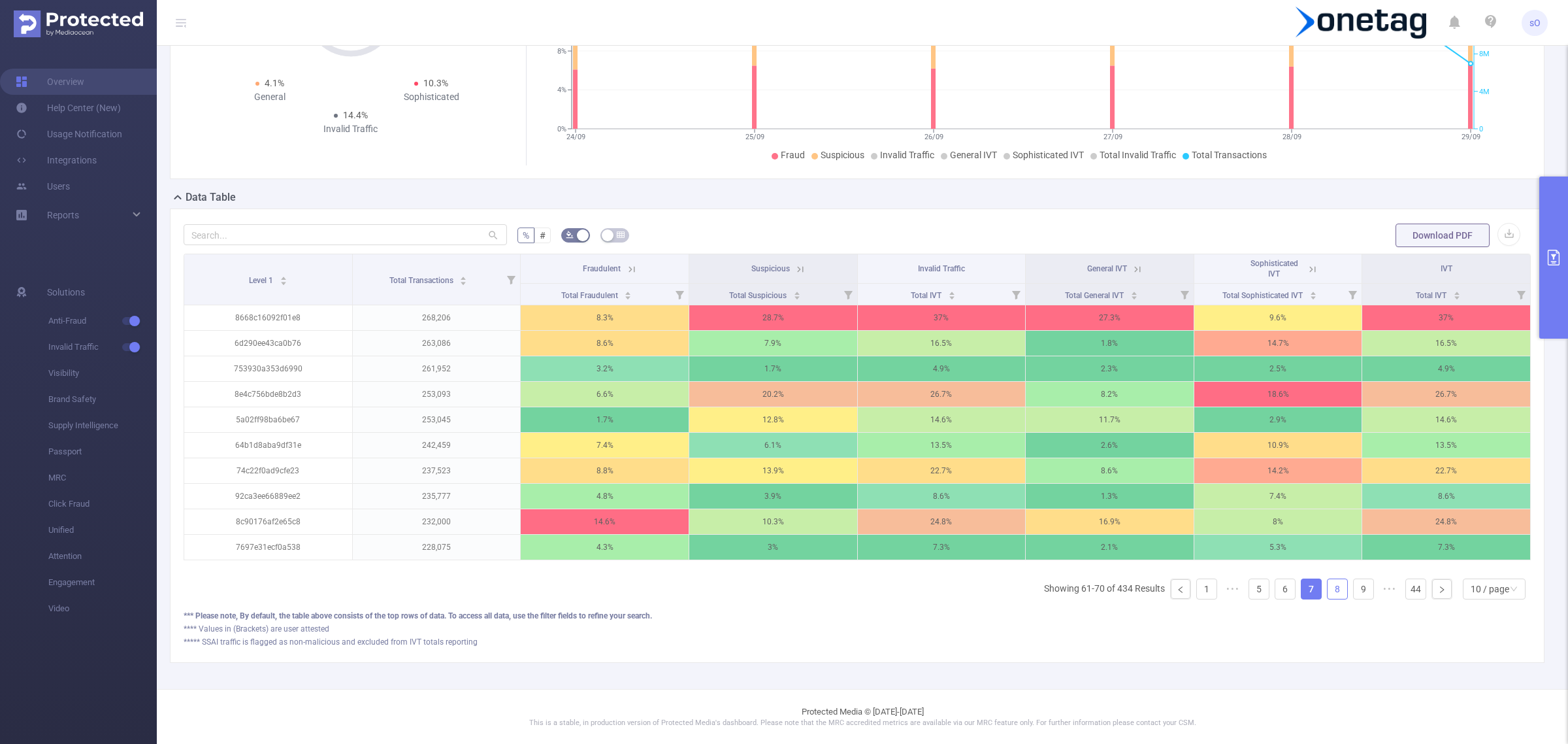
click at [1328, 599] on link "8" at bounding box center [1337, 589] width 20 height 20
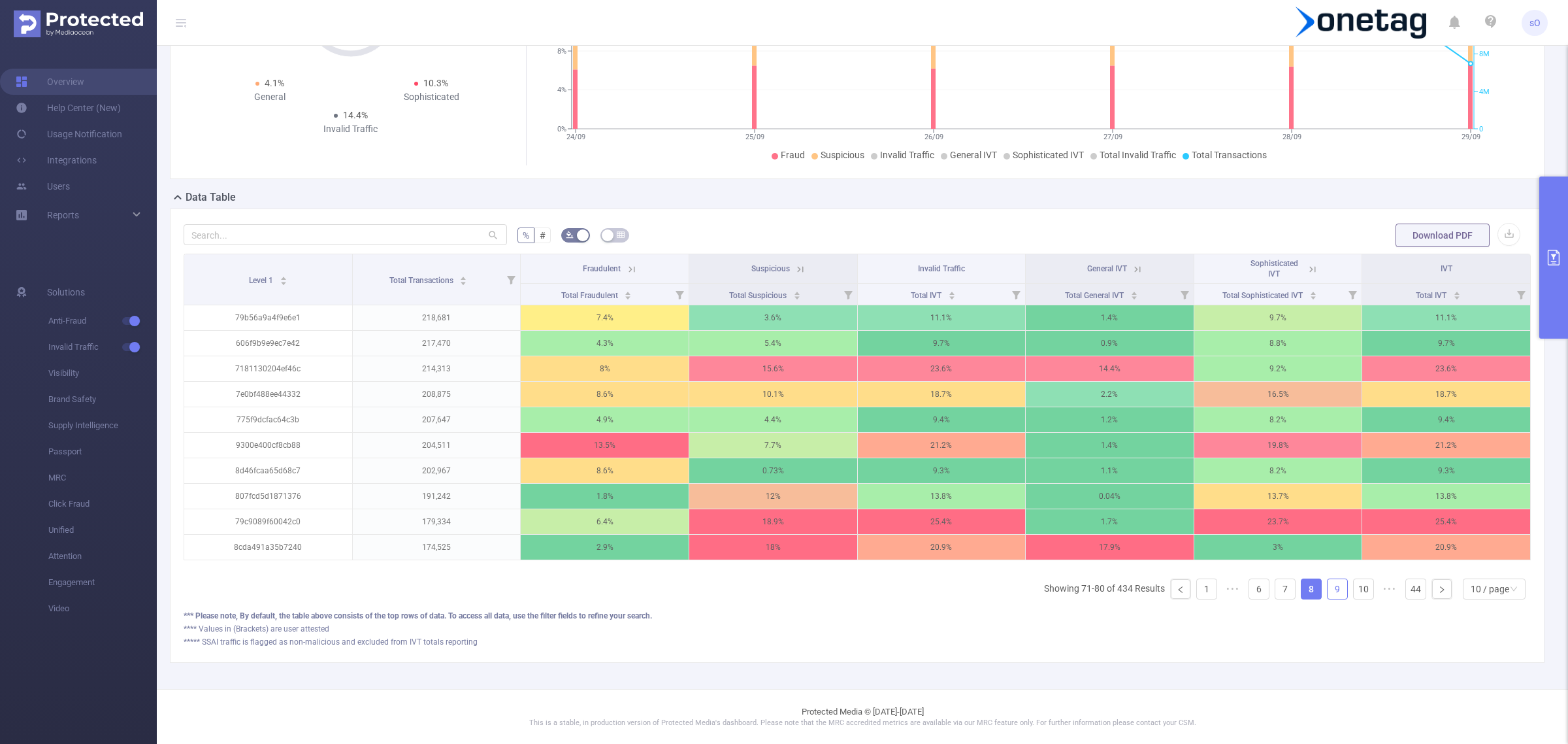
click at [1328, 599] on link "9" at bounding box center [1337, 589] width 20 height 20
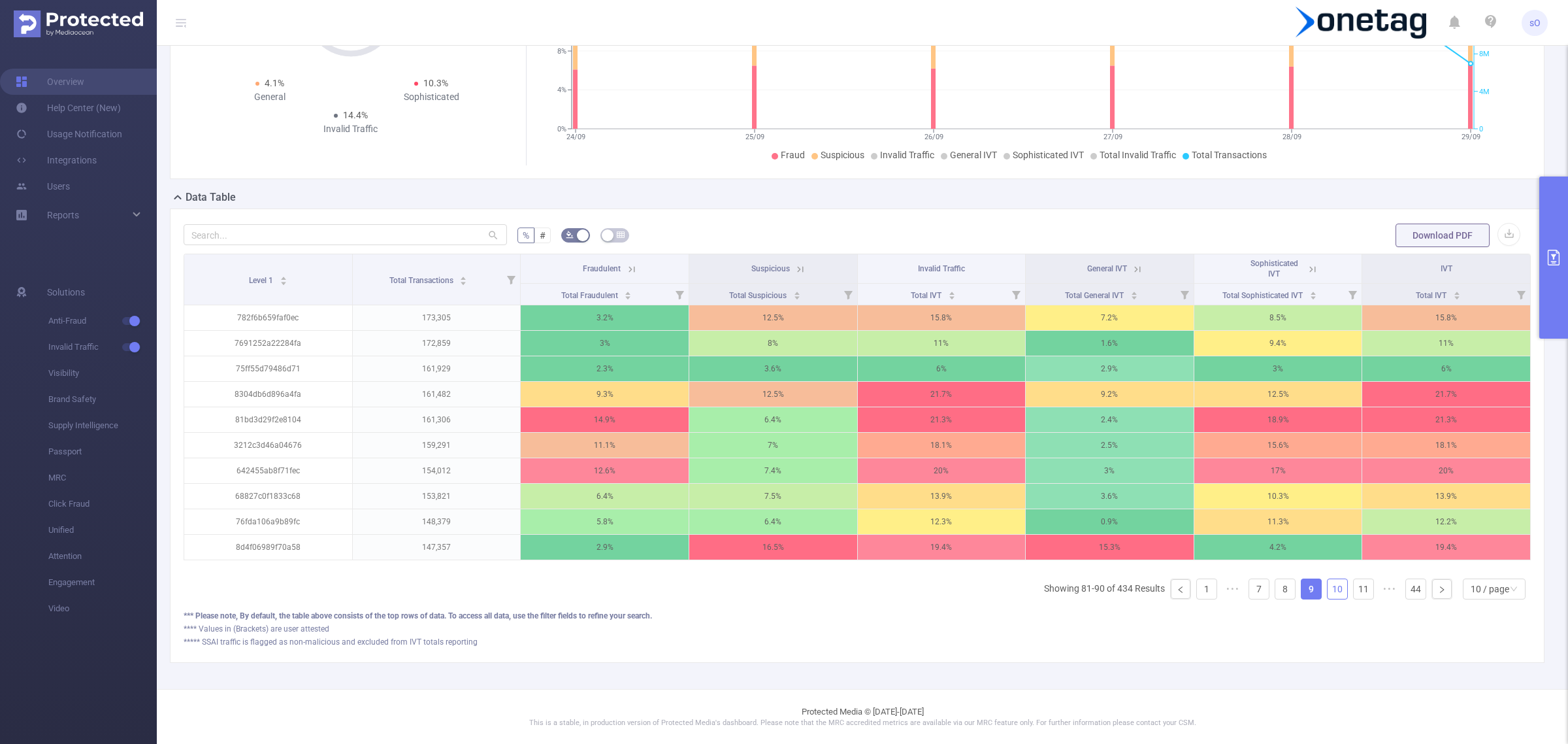
click at [1328, 599] on link "10" at bounding box center [1337, 589] width 20 height 20
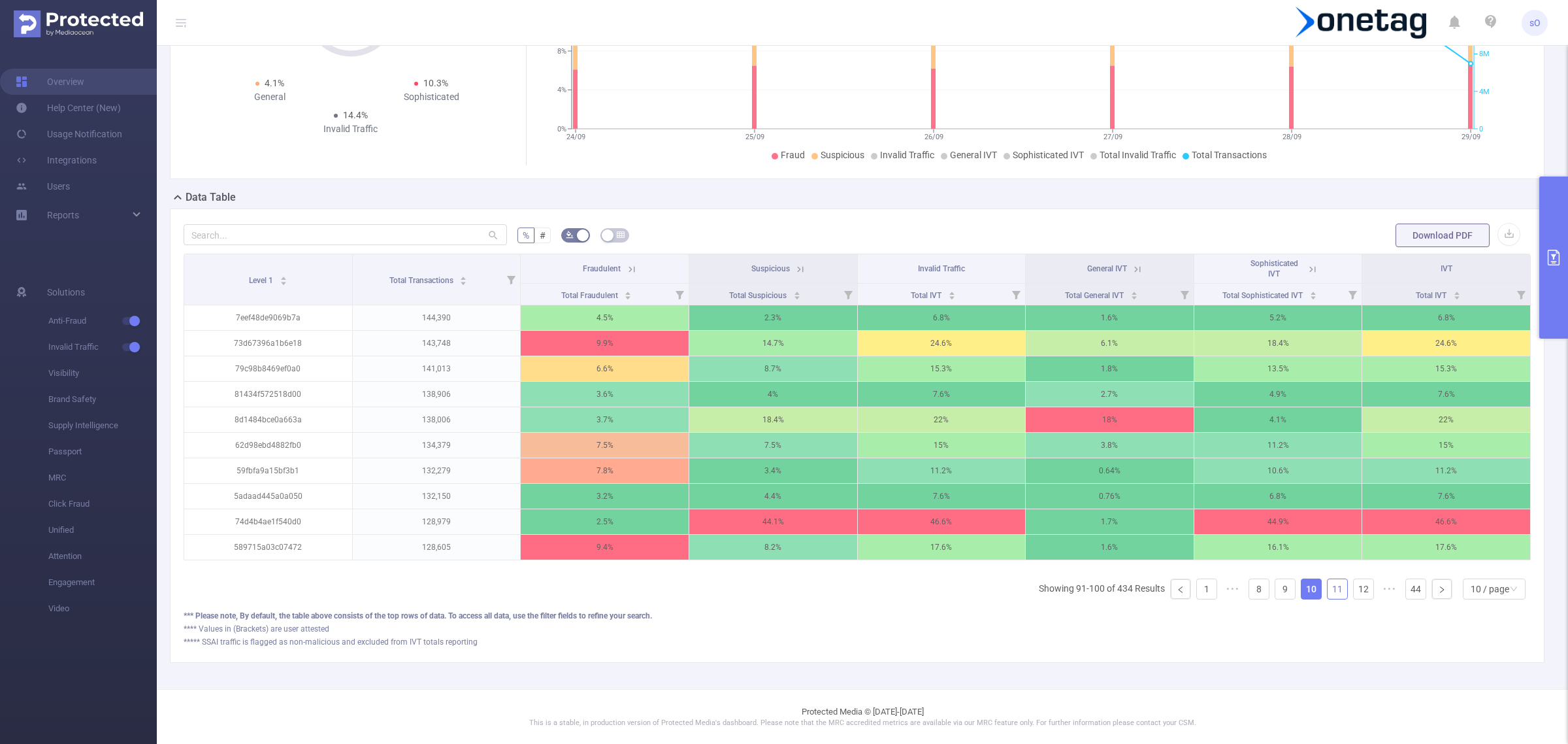
click at [1328, 599] on link "11" at bounding box center [1337, 589] width 20 height 20
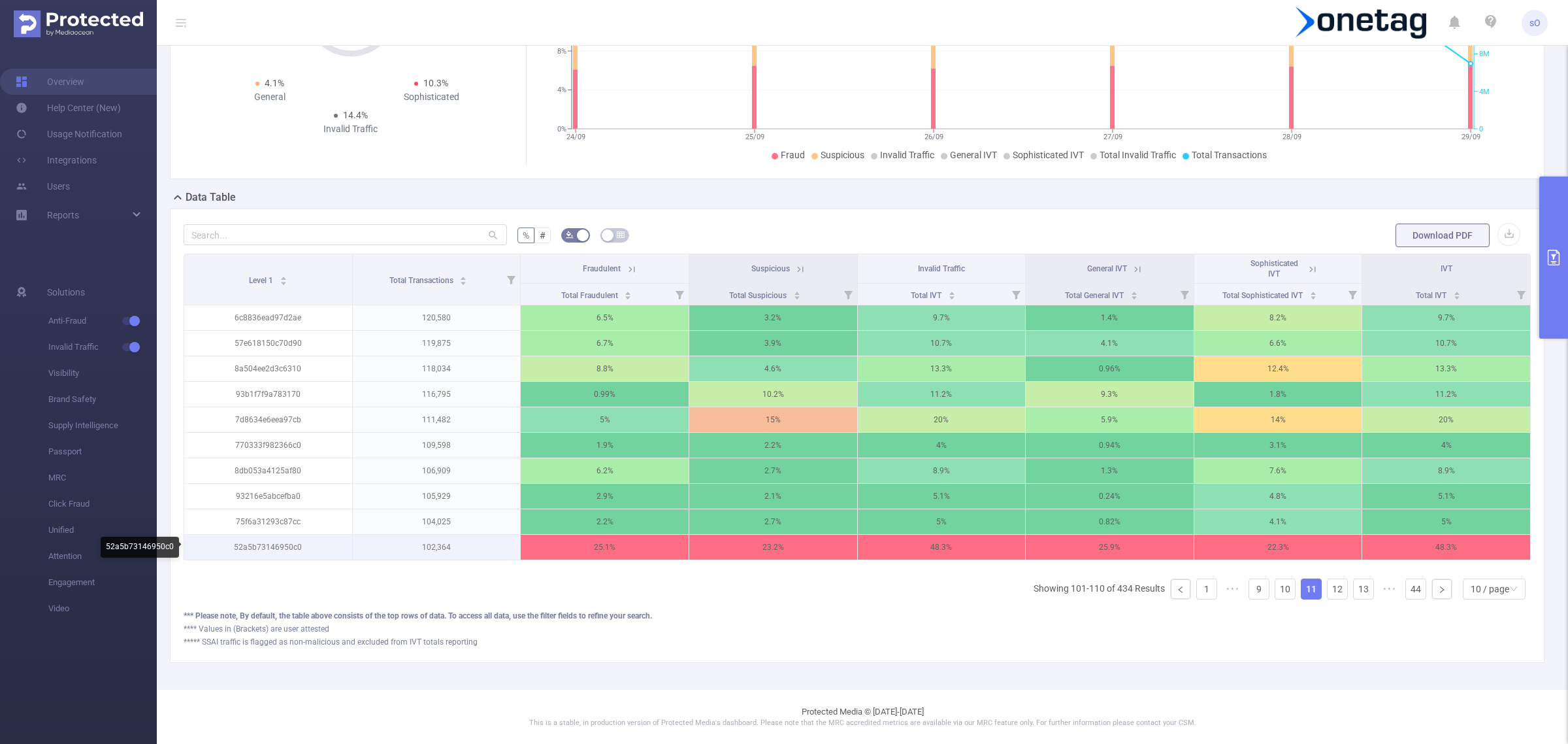
click at [295, 550] on p "52a5b73146950c0" at bounding box center [267, 547] width 168 height 25
copy p "52a5b73146950c0"
click at [1438, 593] on icon "icon: right" at bounding box center [1441, 589] width 8 height 8
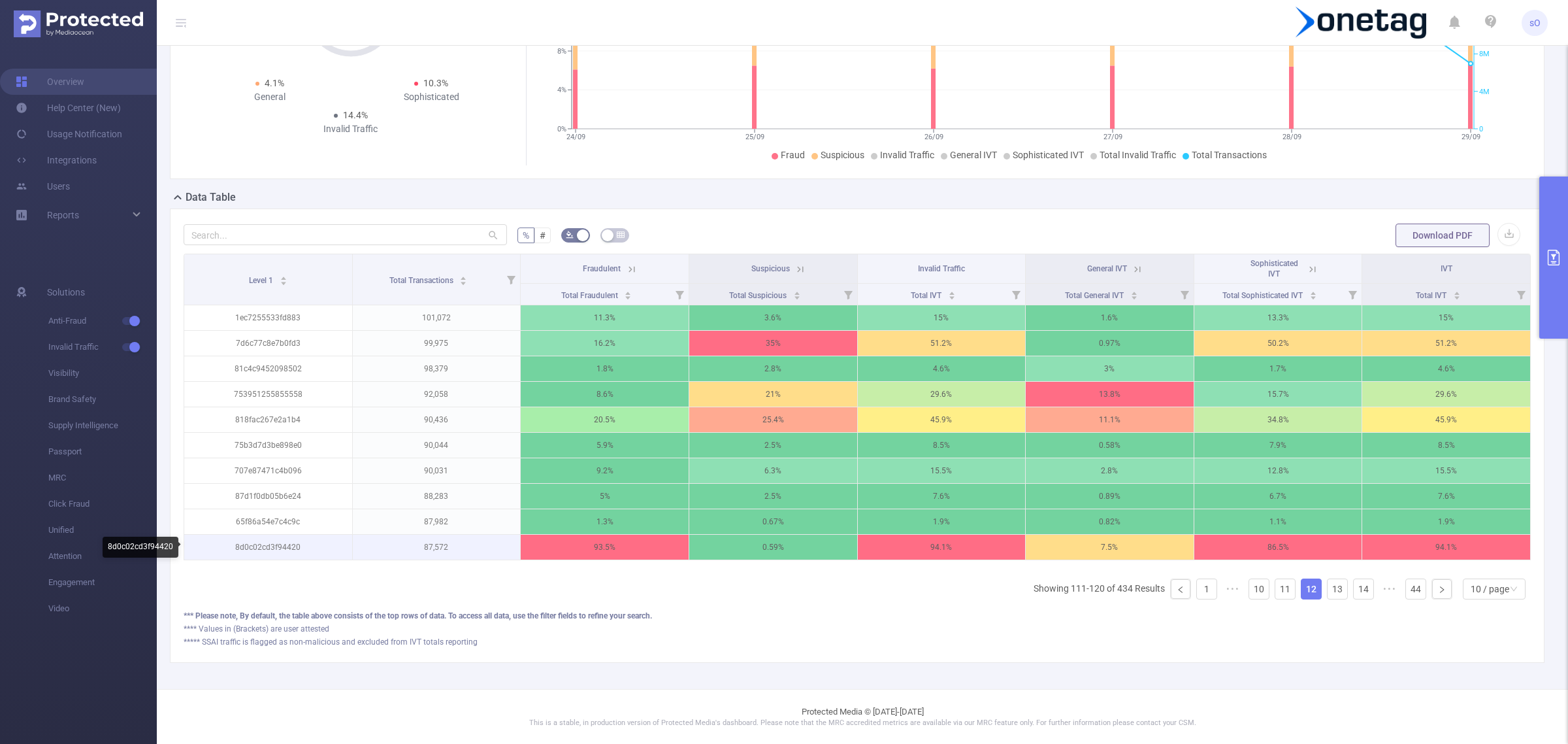
click at [276, 549] on p "8d0c02cd3f94420" at bounding box center [267, 547] width 168 height 25
copy p "8d0c02cd3f94420"
click at [1439, 600] on li at bounding box center [1441, 589] width 21 height 21
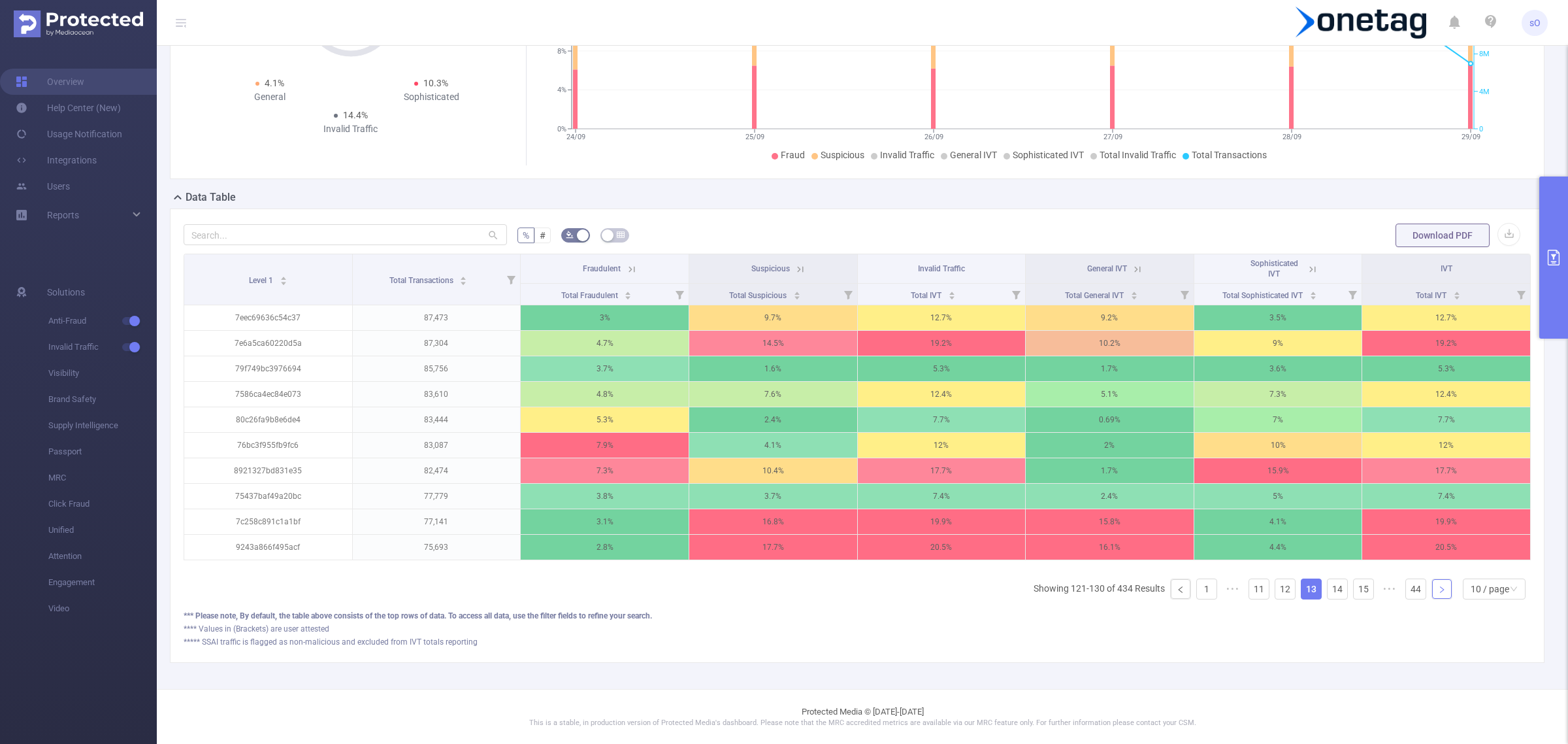
click at [1439, 600] on li at bounding box center [1441, 589] width 21 height 21
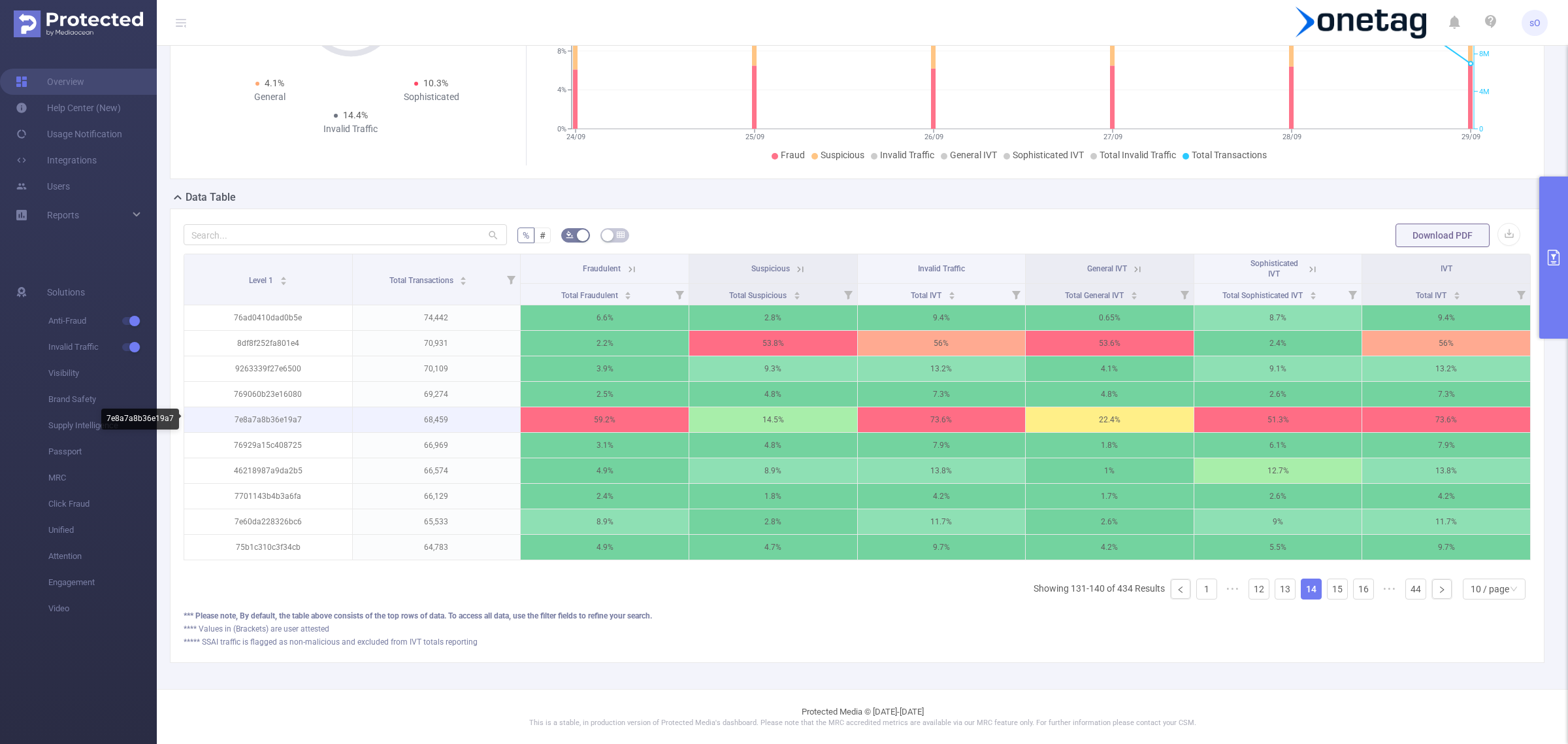
click at [272, 428] on p "7e8a7a8b36e19a7" at bounding box center [267, 420] width 168 height 25
click at [275, 420] on p "7e8a7a8b36e19a7" at bounding box center [267, 420] width 168 height 25
